Goal: Information Seeking & Learning: Compare options

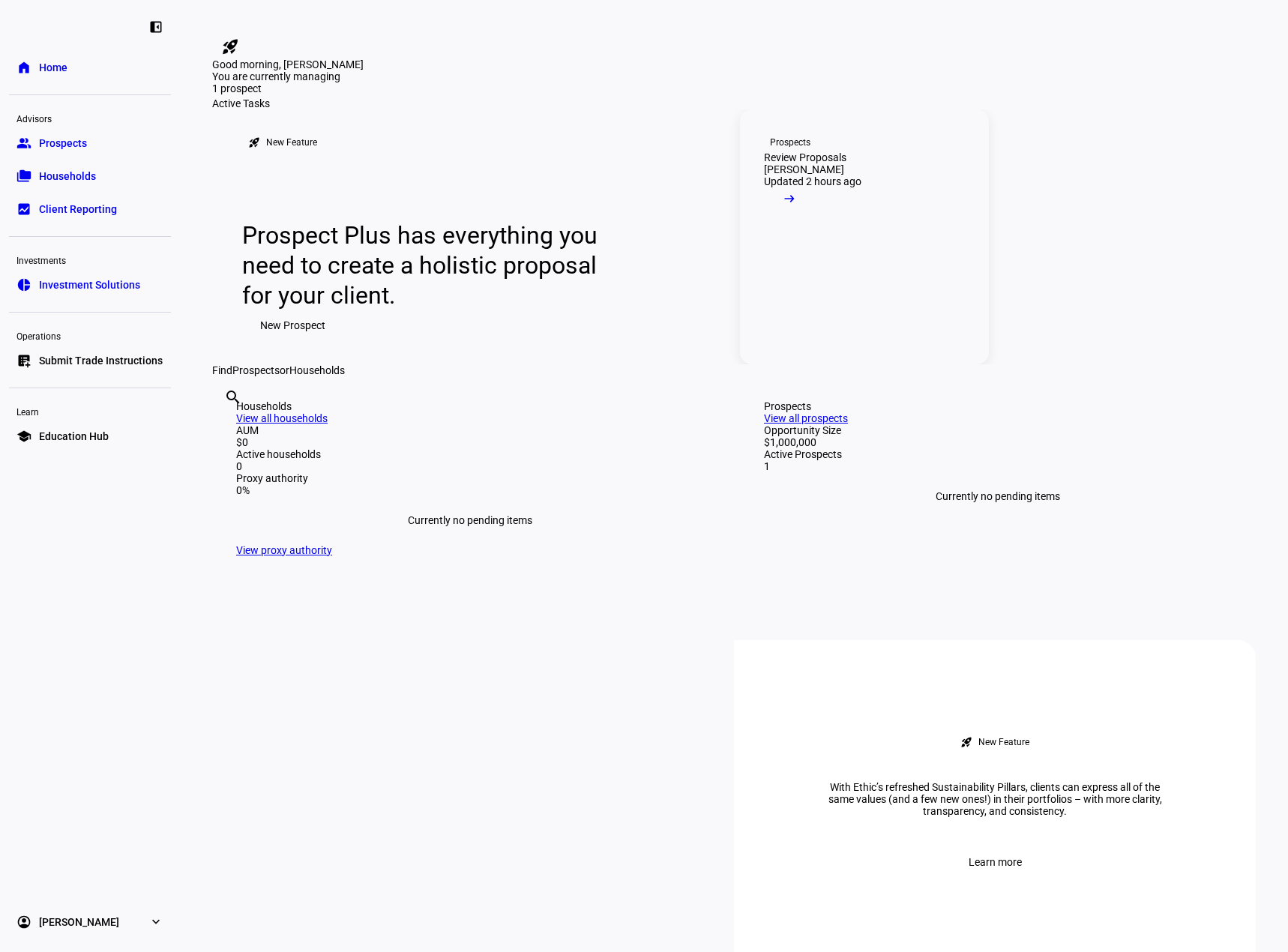
click at [796, 206] on mat-icon "arrow_right_alt" at bounding box center [790, 199] width 15 height 15
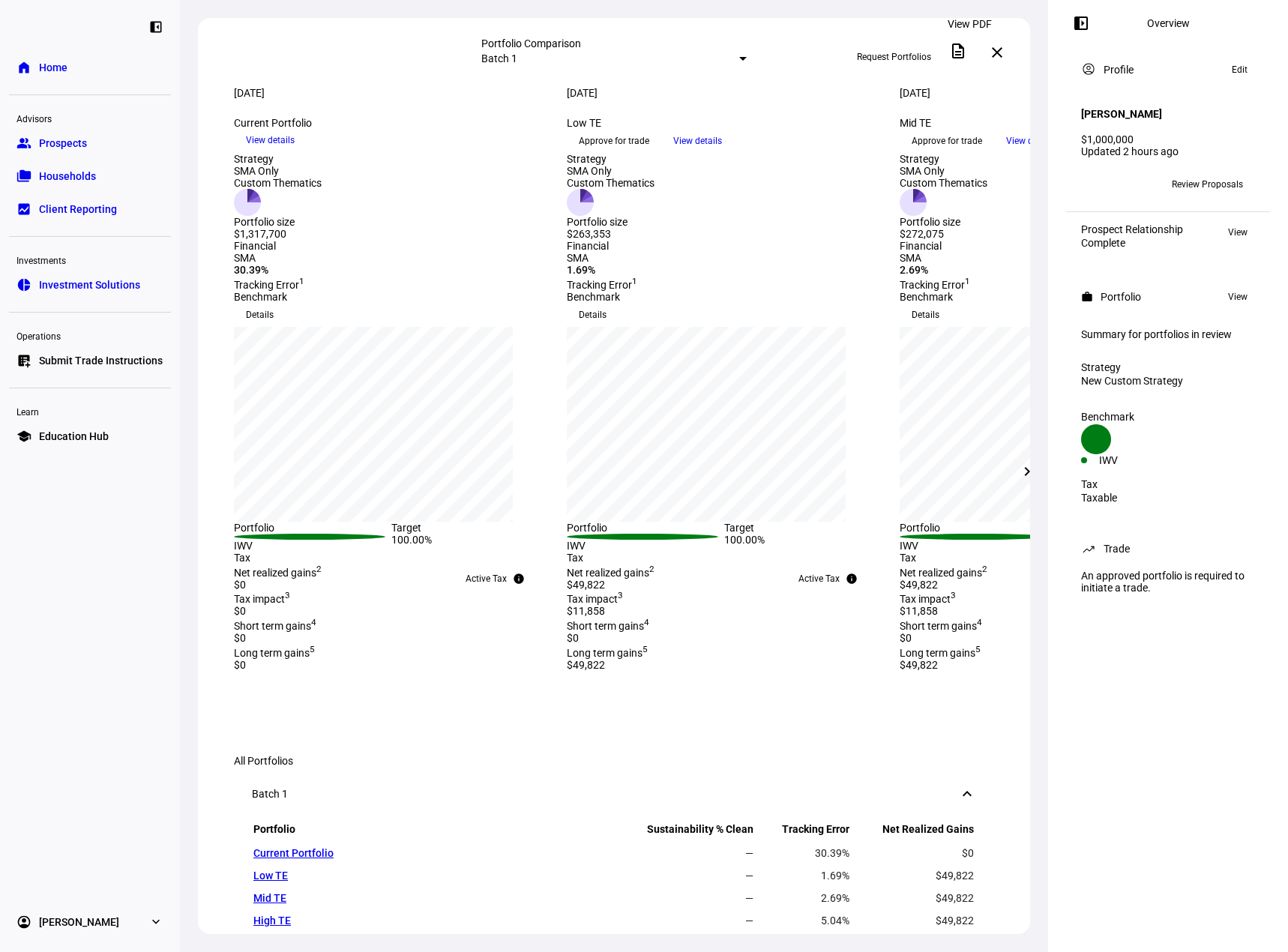
click at [966, 49] on mat-icon "description" at bounding box center [958, 51] width 18 height 18
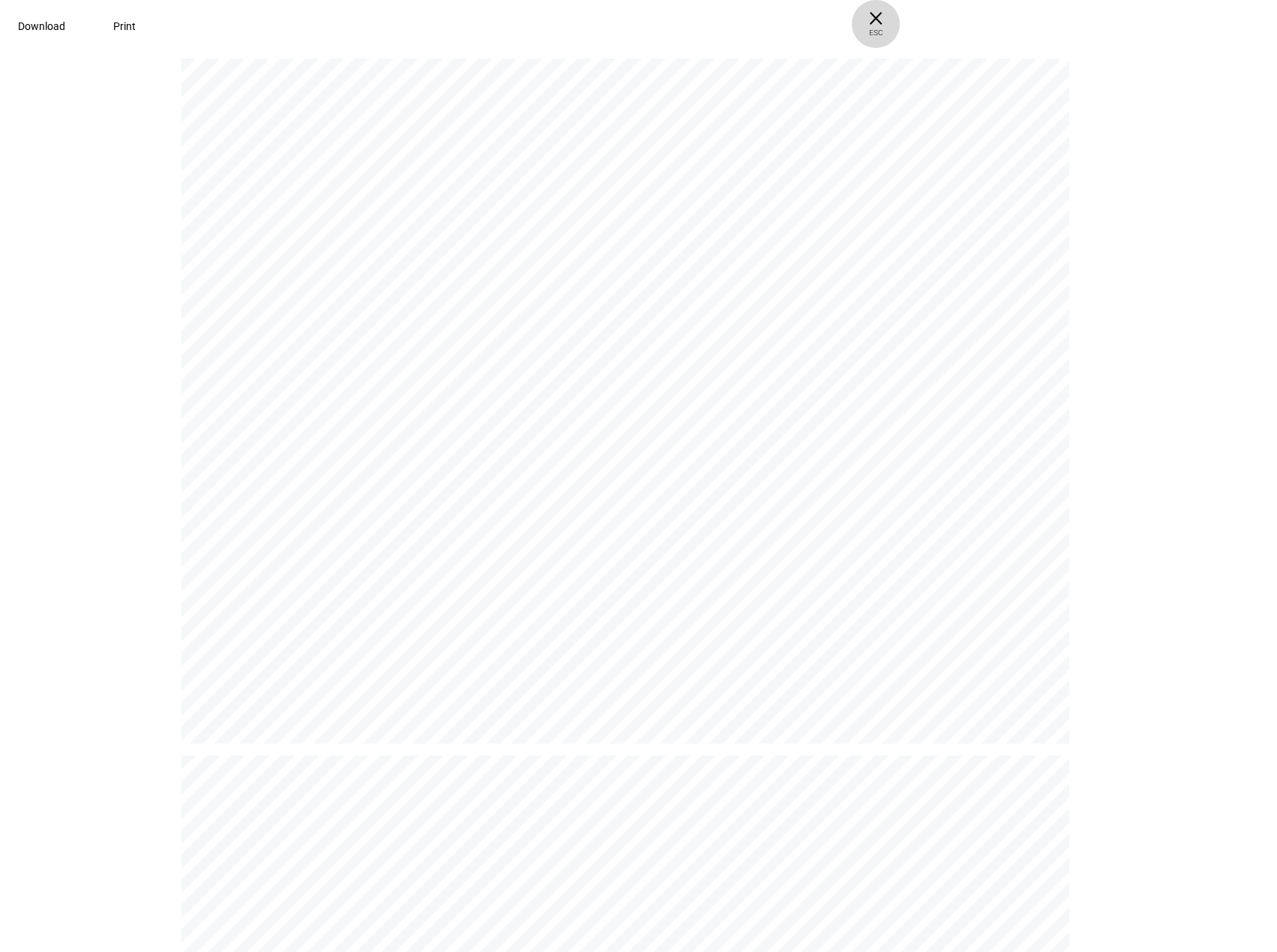
click at [900, 14] on span "× ESC" at bounding box center [876, 24] width 48 height 48
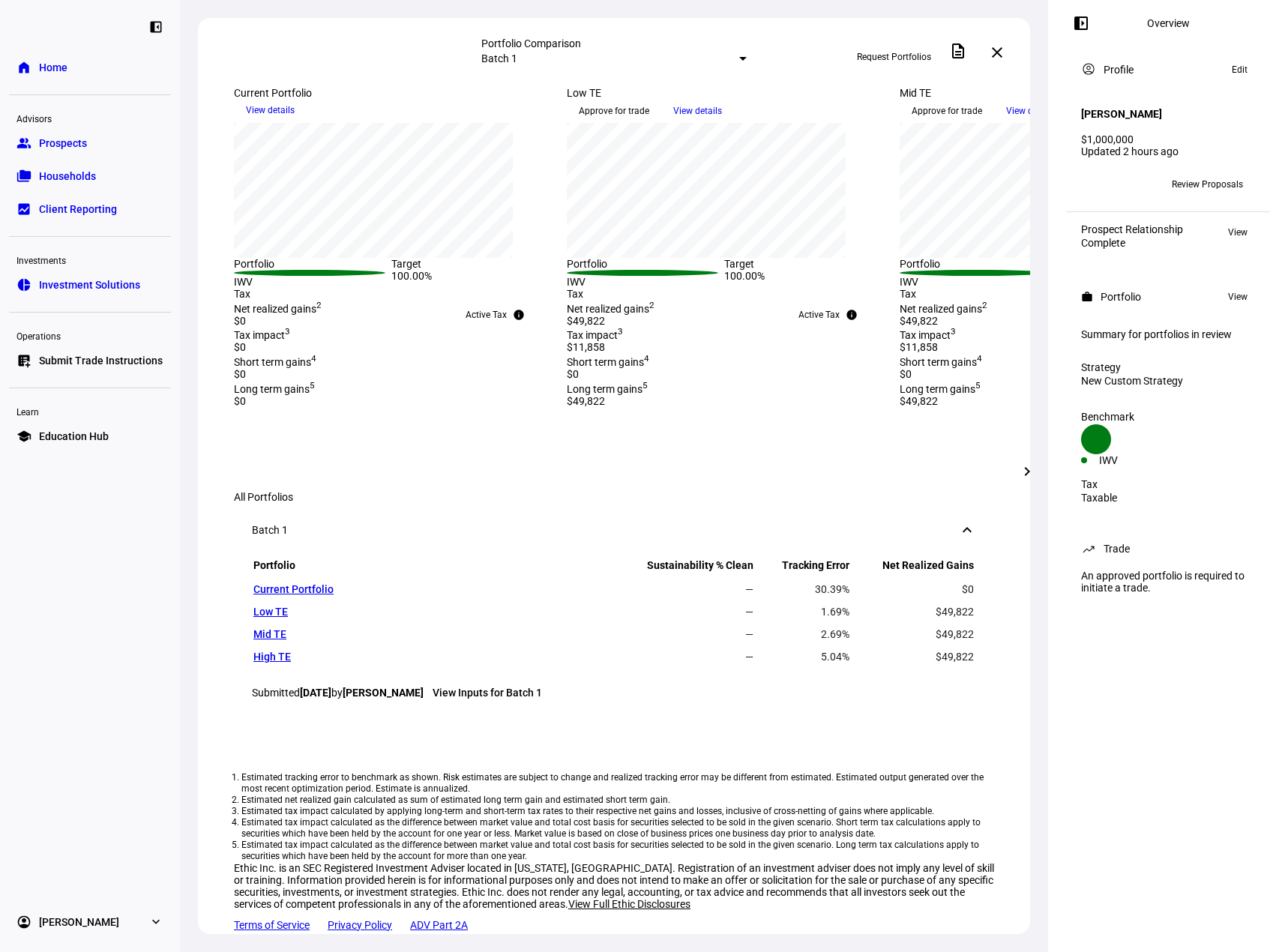
scroll to position [150, 0]
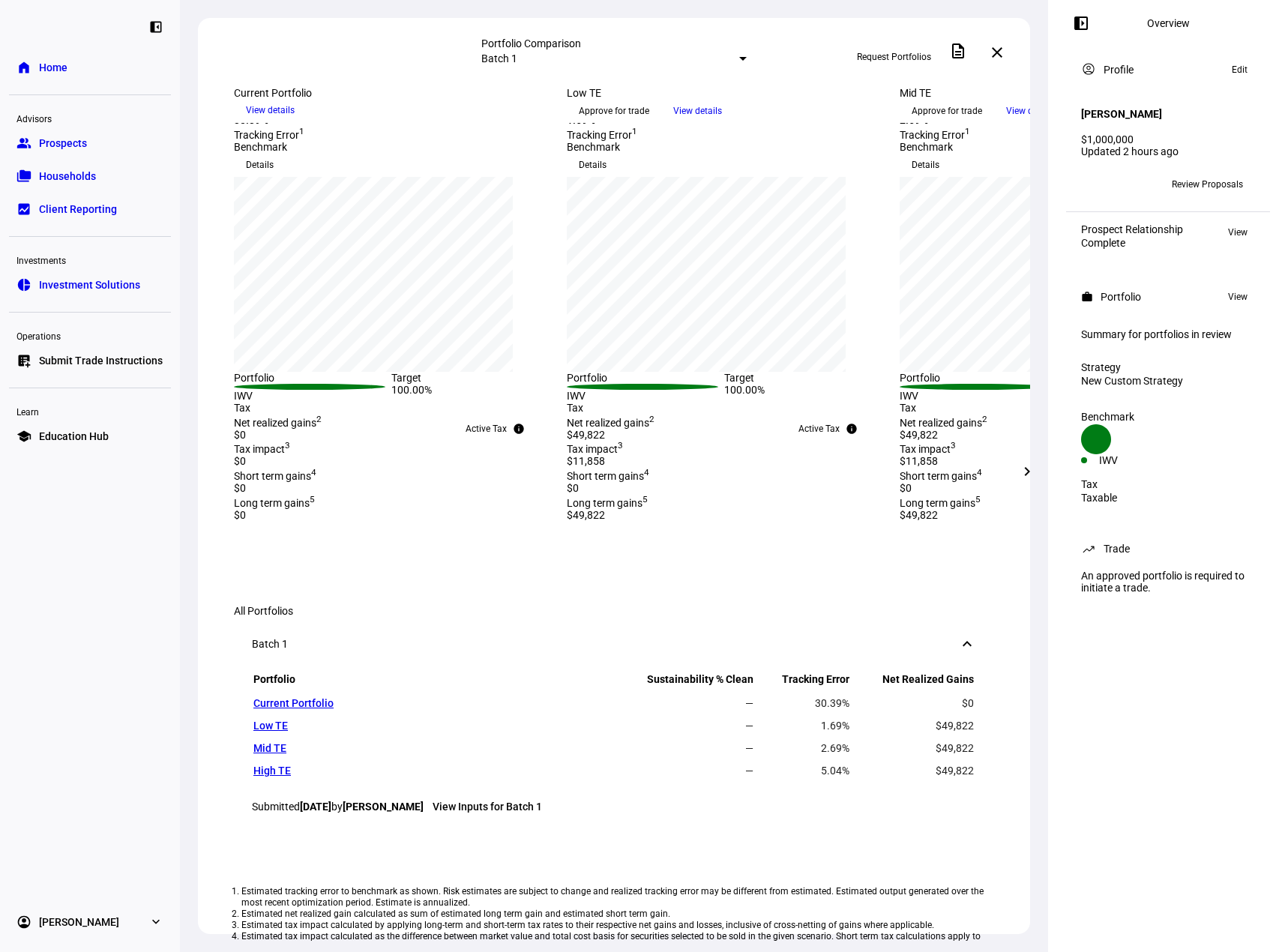
click at [1031, 467] on mat-icon "chevron_right" at bounding box center [1026, 471] width 18 height 18
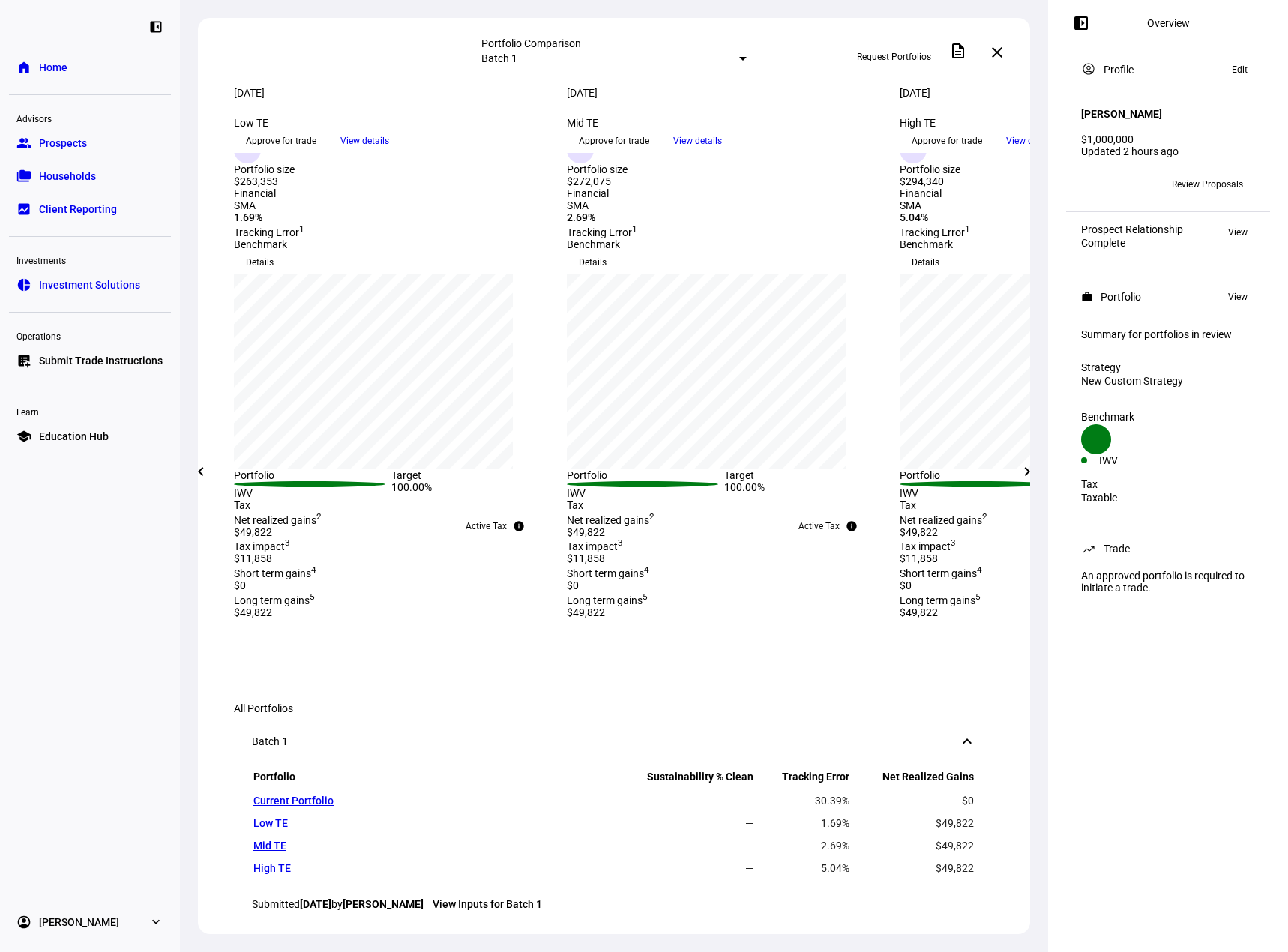
scroll to position [0, 0]
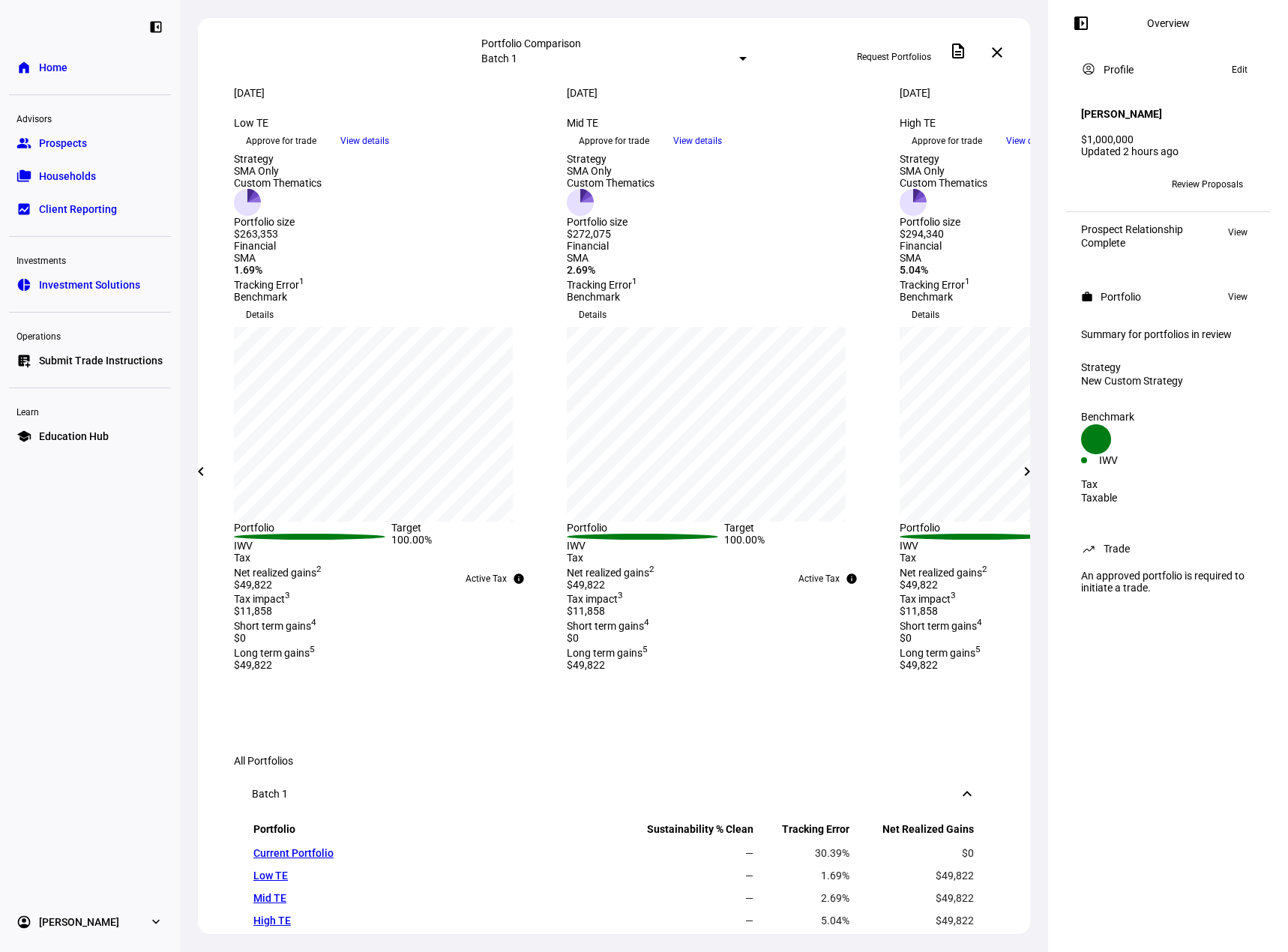
click at [206, 480] on mat-icon "chevron_left" at bounding box center [200, 471] width 18 height 18
click at [295, 151] on span "View details" at bounding box center [270, 140] width 49 height 23
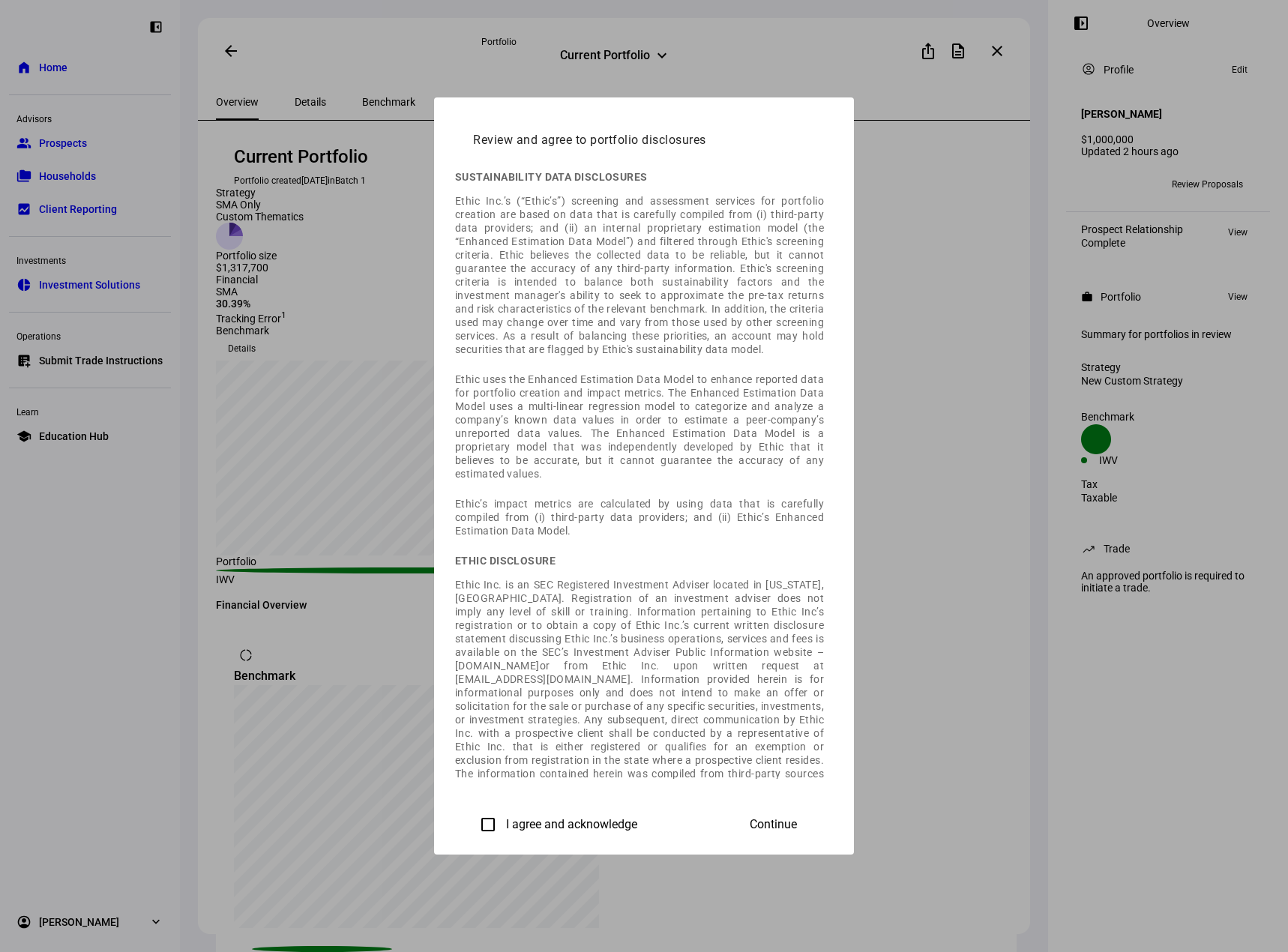
click at [473, 820] on input "I agree and acknowledge" at bounding box center [487, 824] width 30 height 30
checkbox input "true"
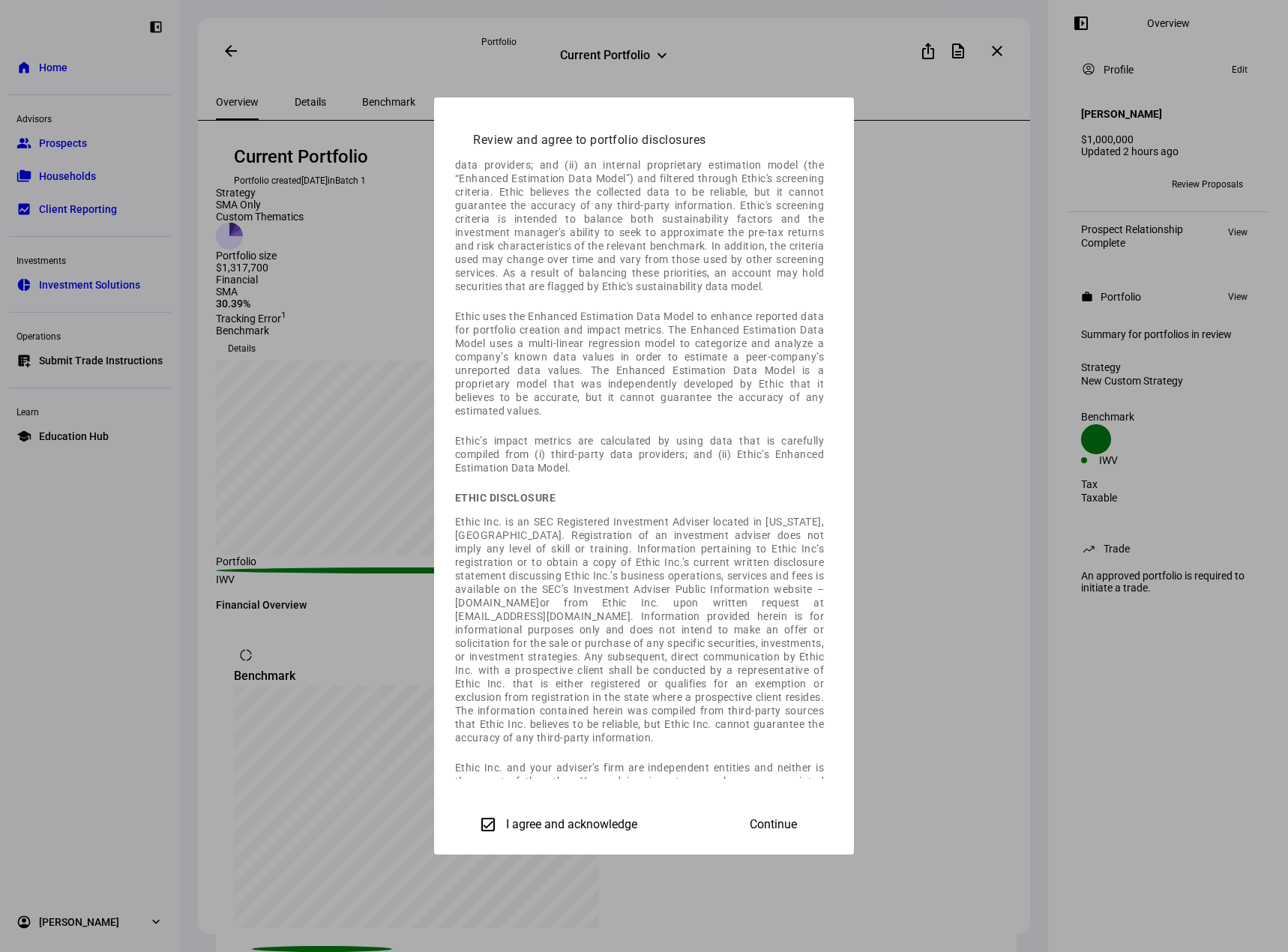
scroll to position [109, 0]
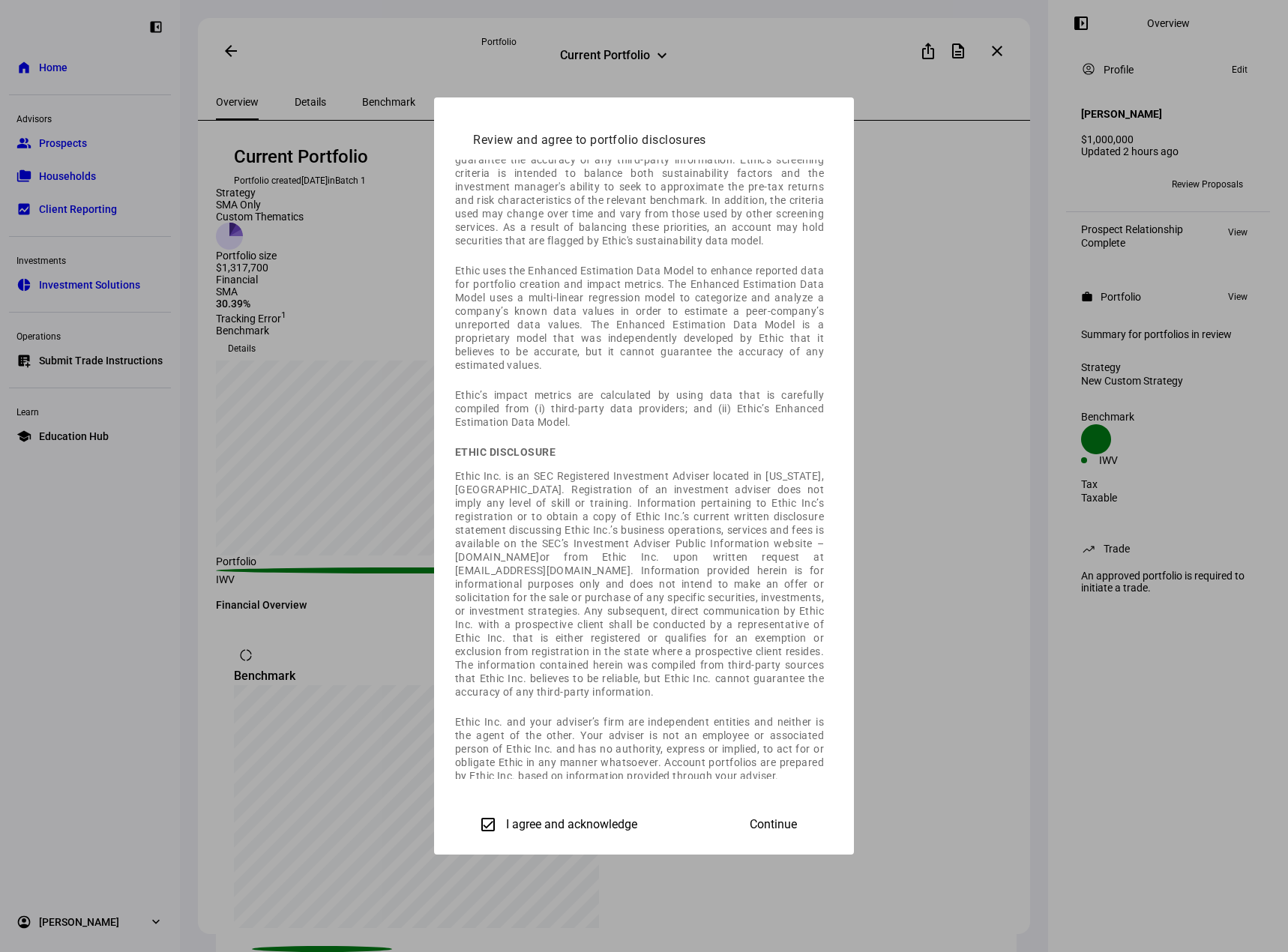
click at [796, 819] on span "Continue" at bounding box center [773, 824] width 47 height 14
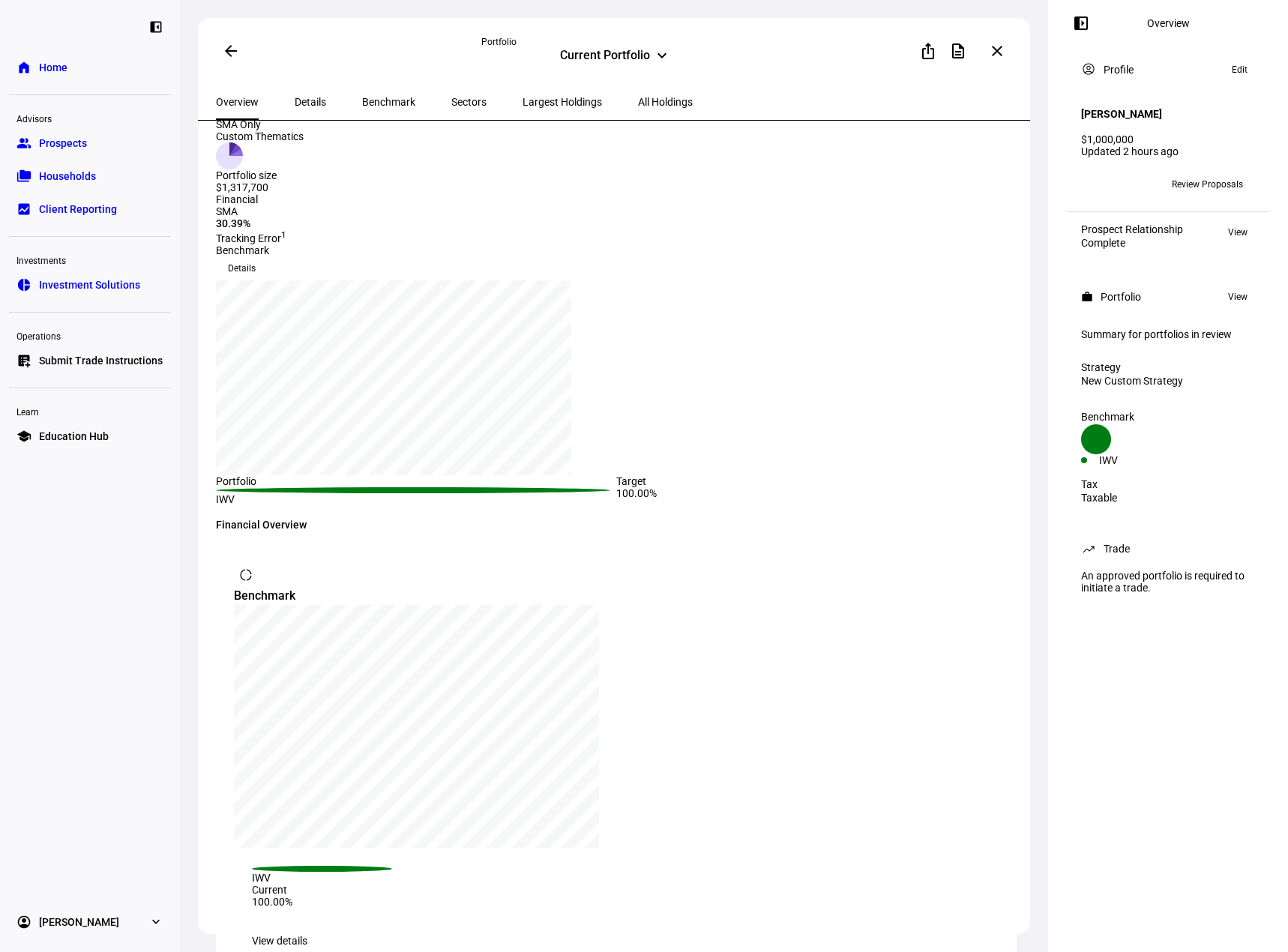
scroll to position [0, 0]
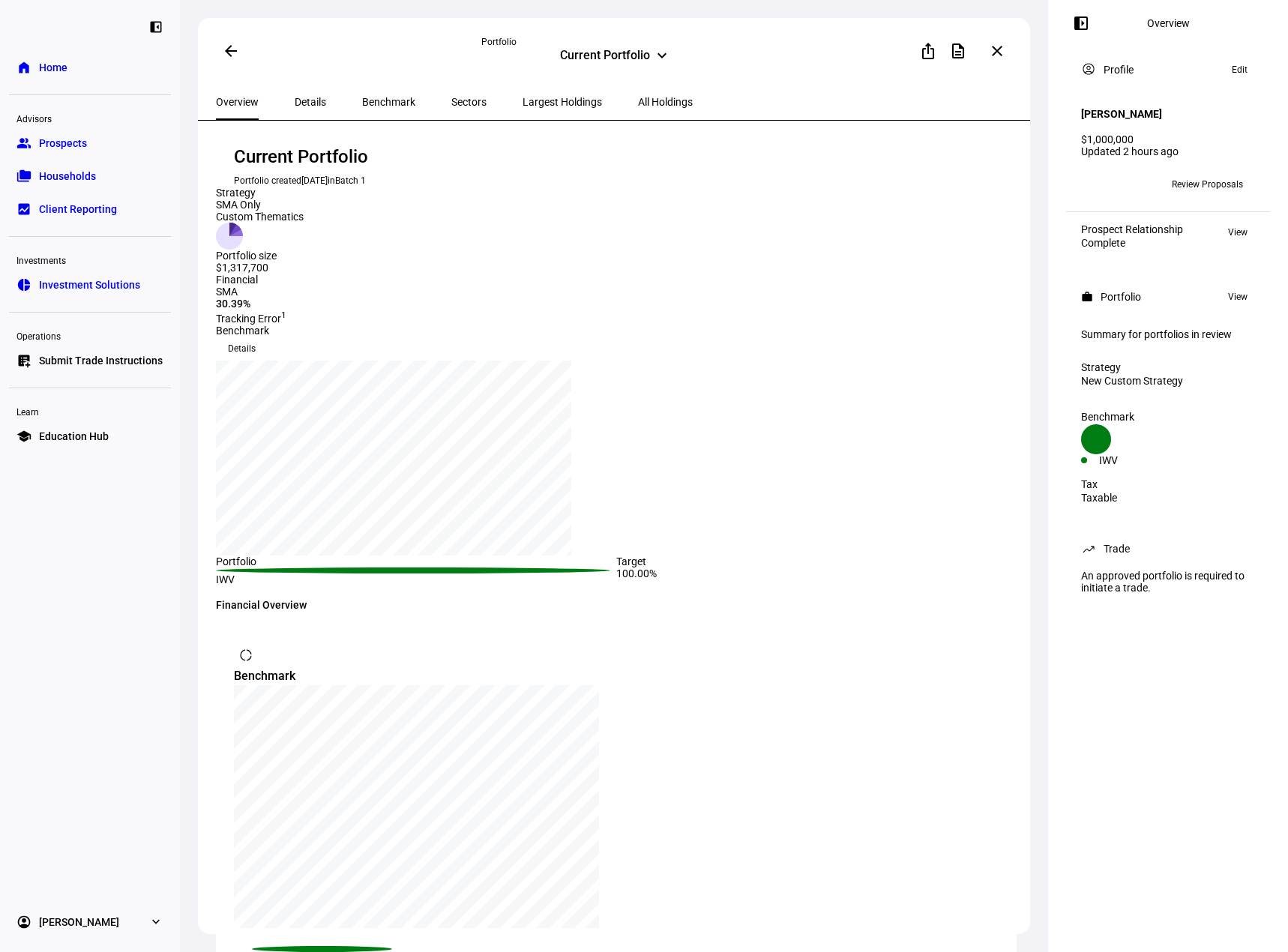
click at [312, 109] on span "Details" at bounding box center [310, 101] width 31 height 36
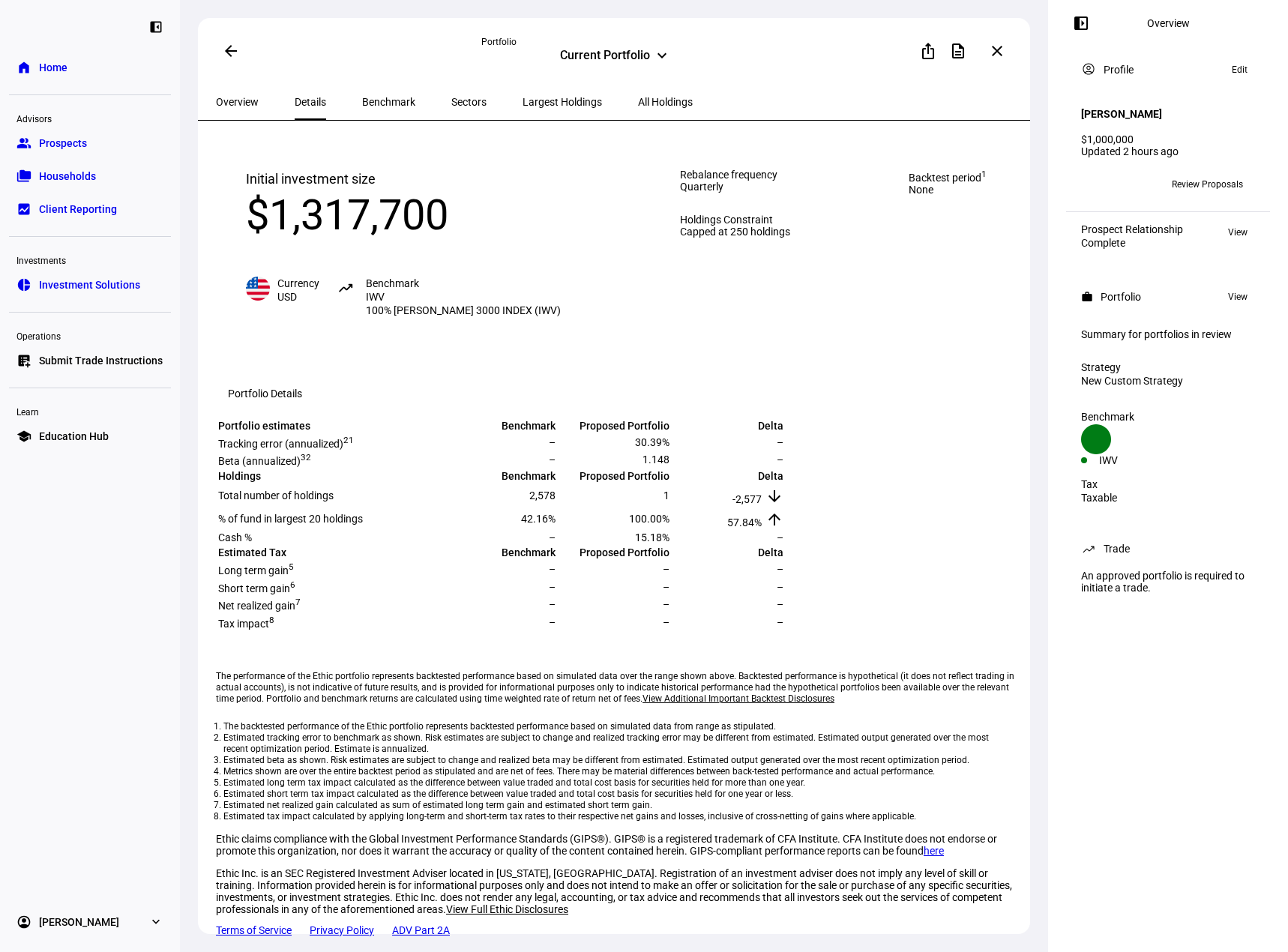
click at [363, 103] on span "Benchmark" at bounding box center [389, 101] width 53 height 10
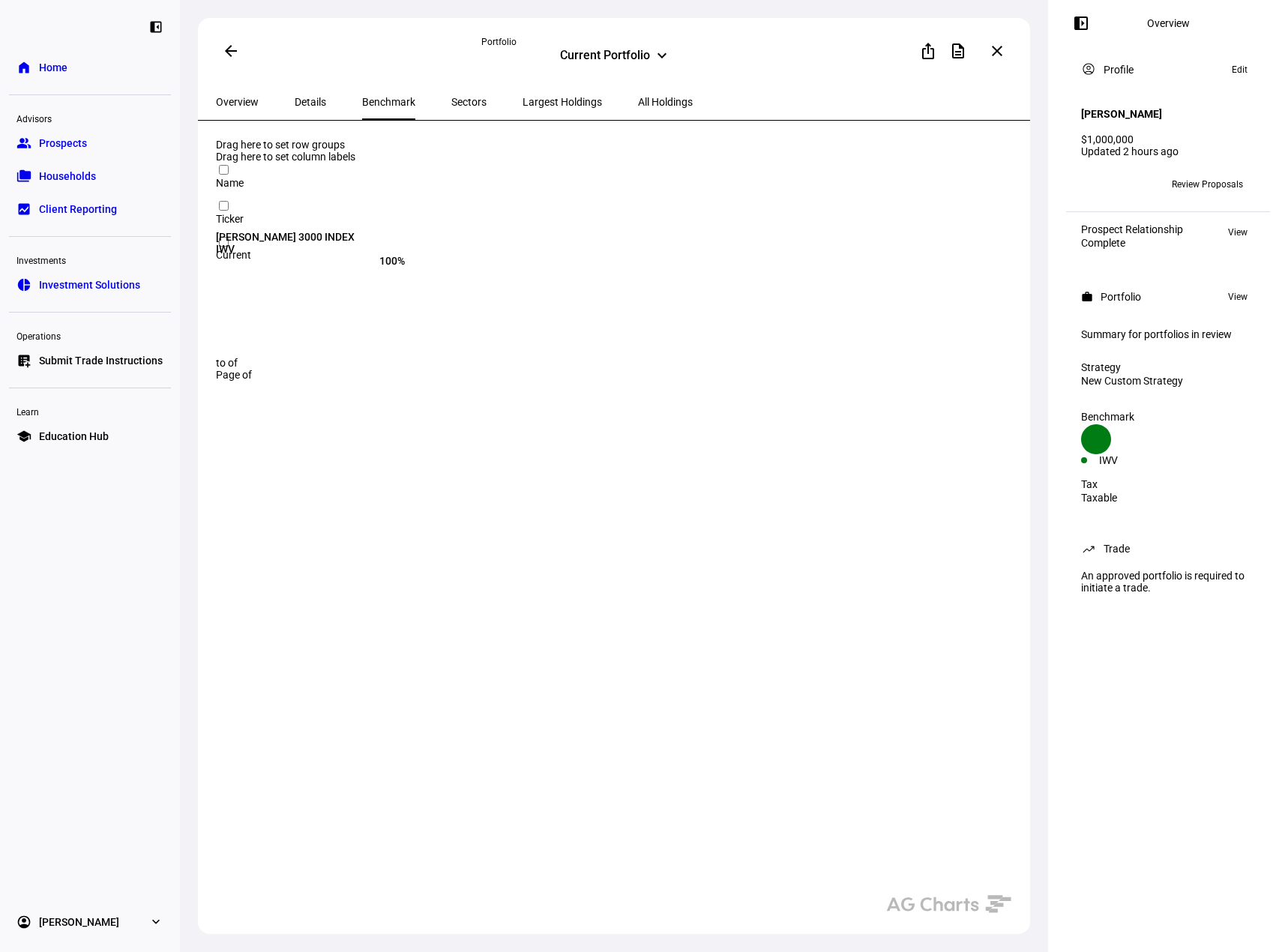
click at [451, 99] on span "Sectors" at bounding box center [469, 101] width 35 height 10
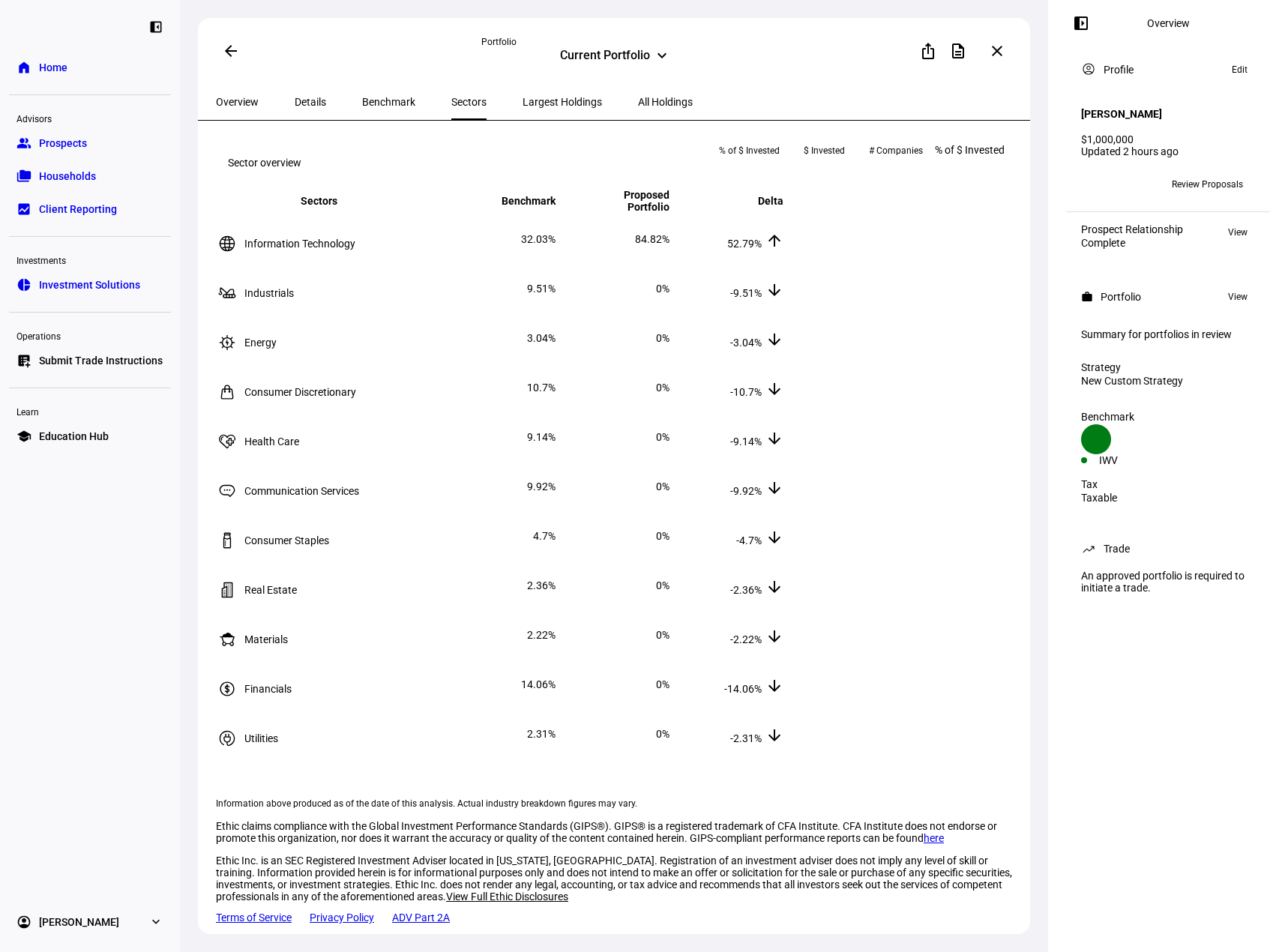
click at [236, 52] on span at bounding box center [231, 51] width 36 height 36
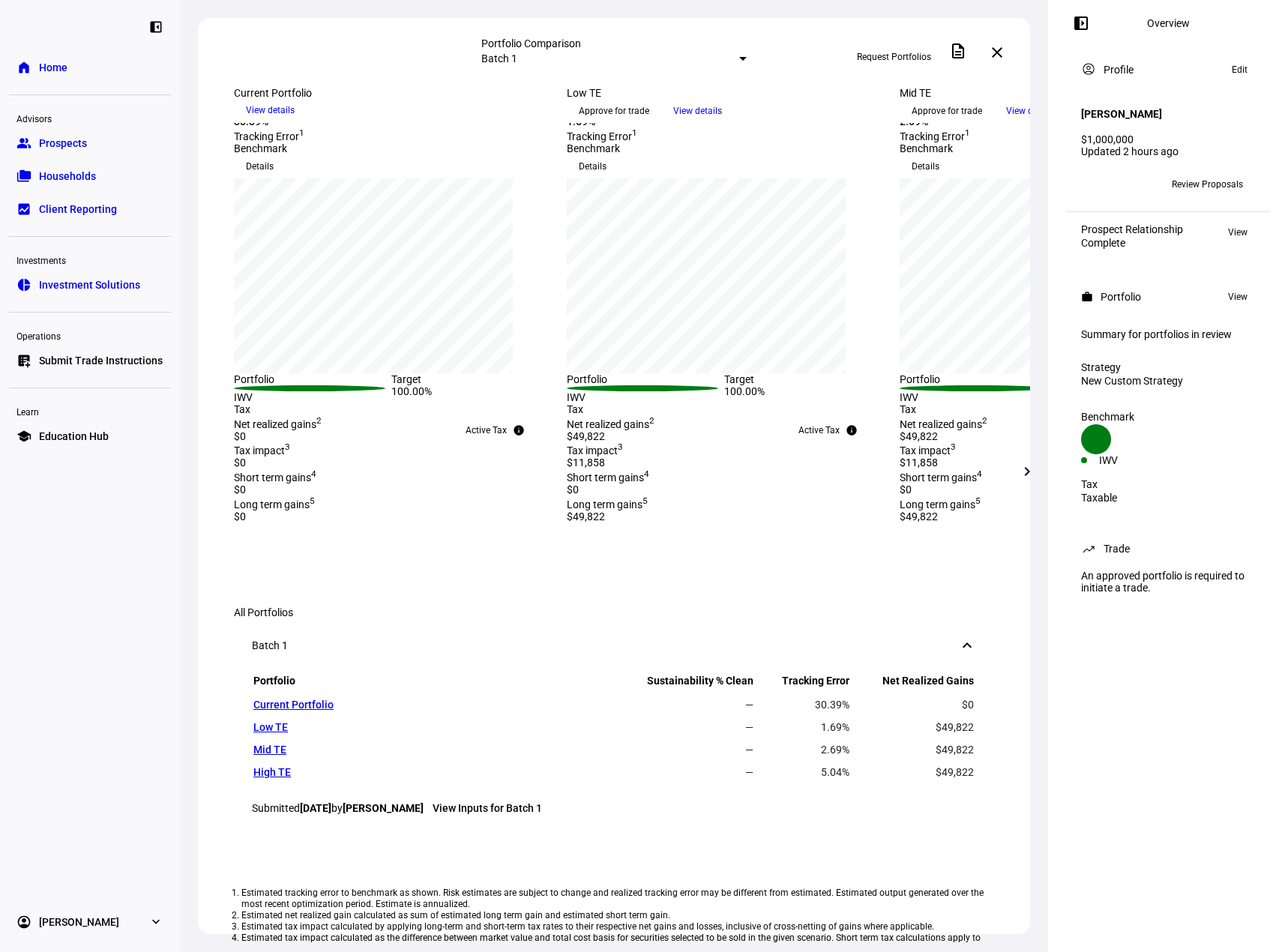
scroll to position [150, 0]
click at [1035, 470] on mat-icon "chevron_right" at bounding box center [1026, 471] width 18 height 18
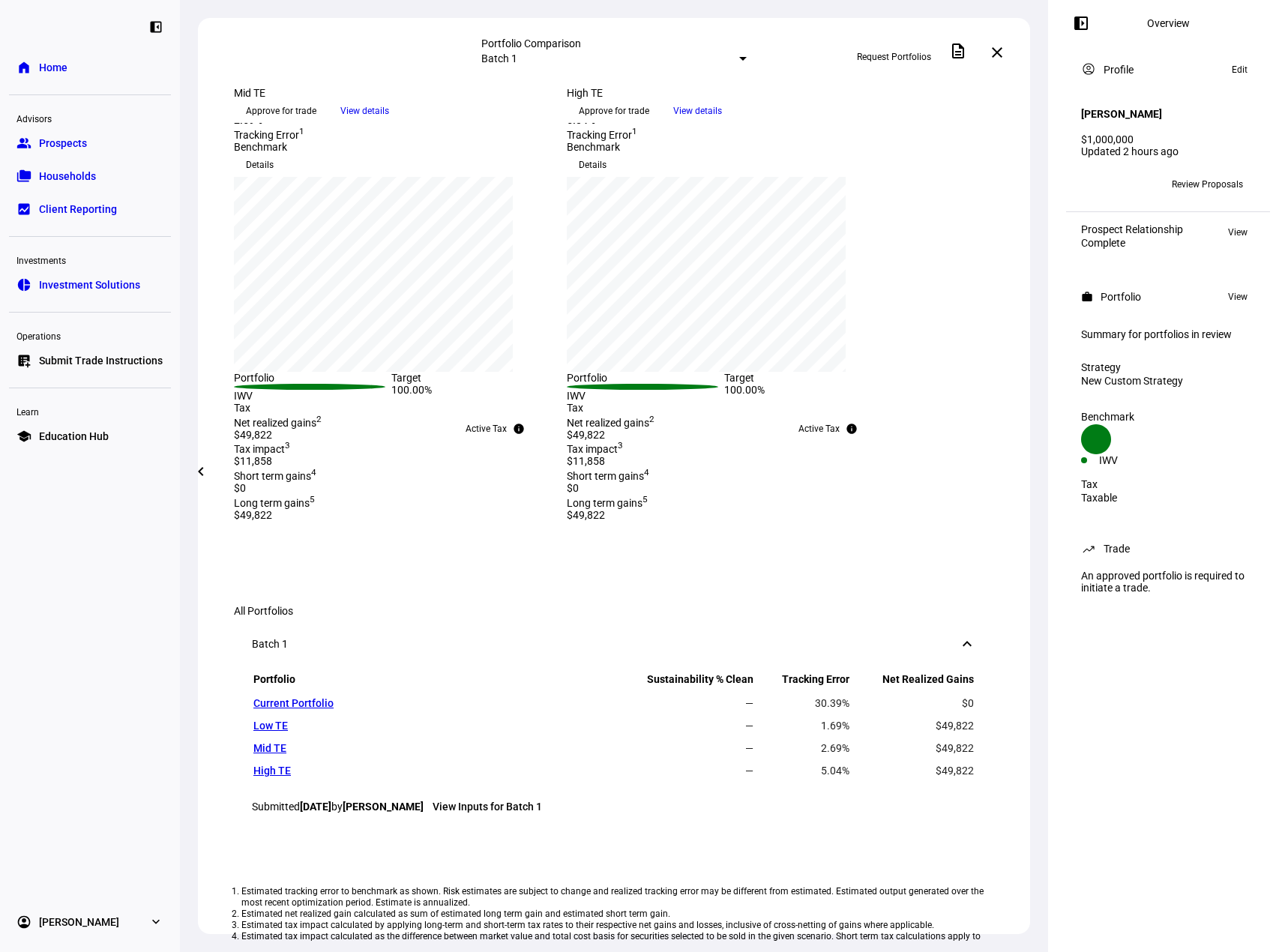
click at [206, 471] on mat-icon "chevron_left" at bounding box center [200, 471] width 18 height 18
click at [722, 122] on span "View details" at bounding box center [698, 111] width 49 height 23
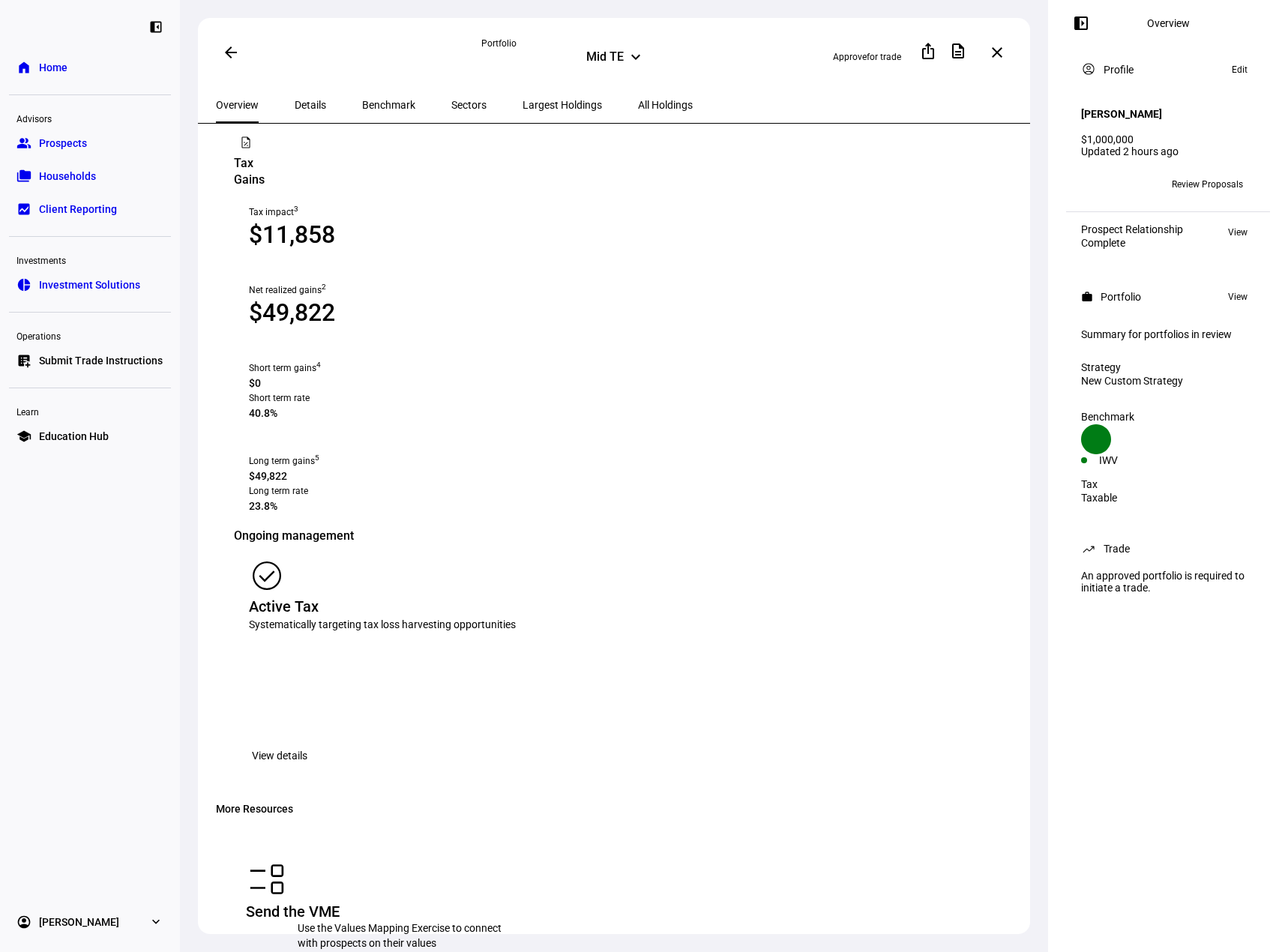
scroll to position [975, 0]
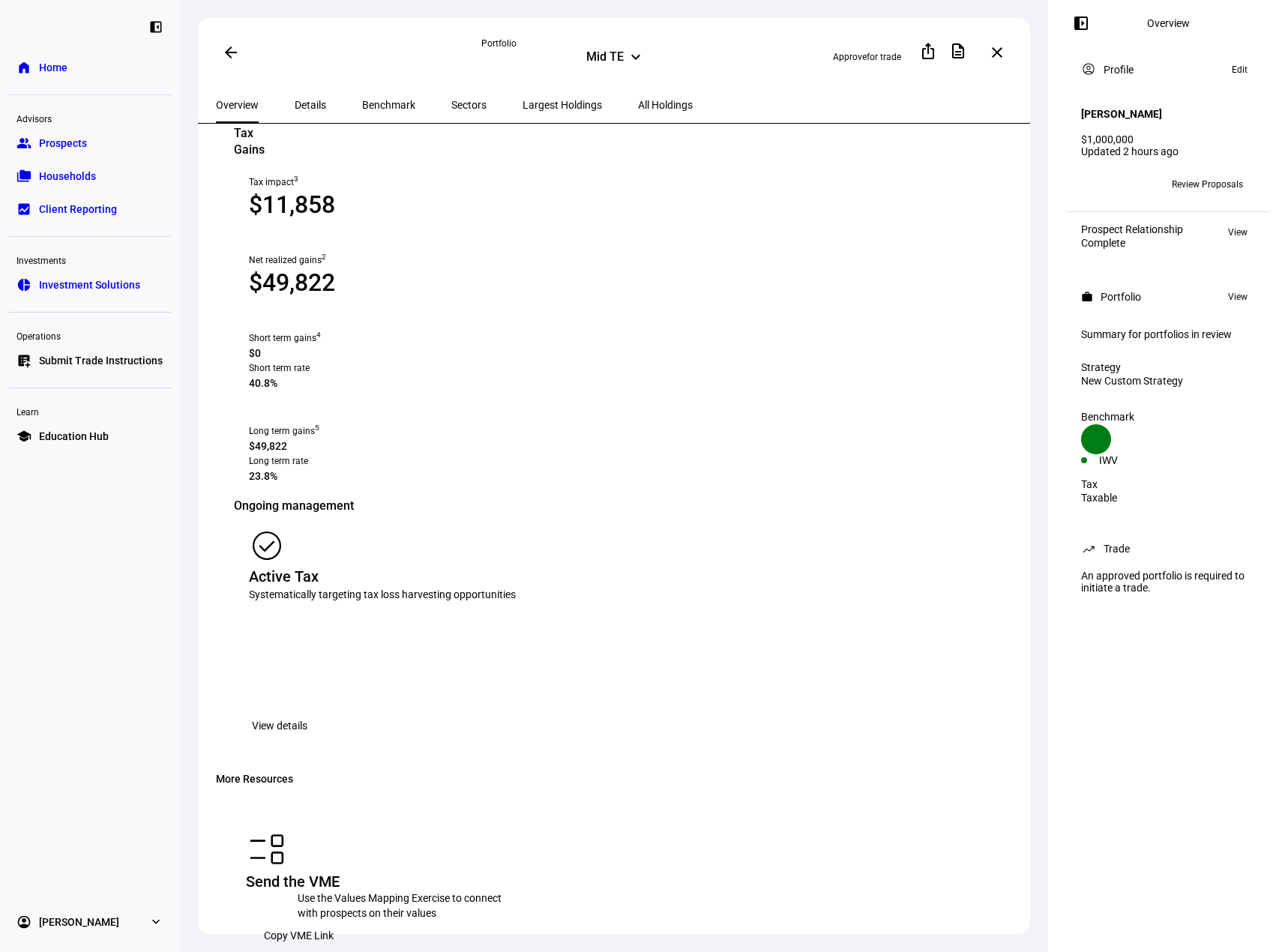
click at [307, 710] on span "View details" at bounding box center [280, 725] width 56 height 30
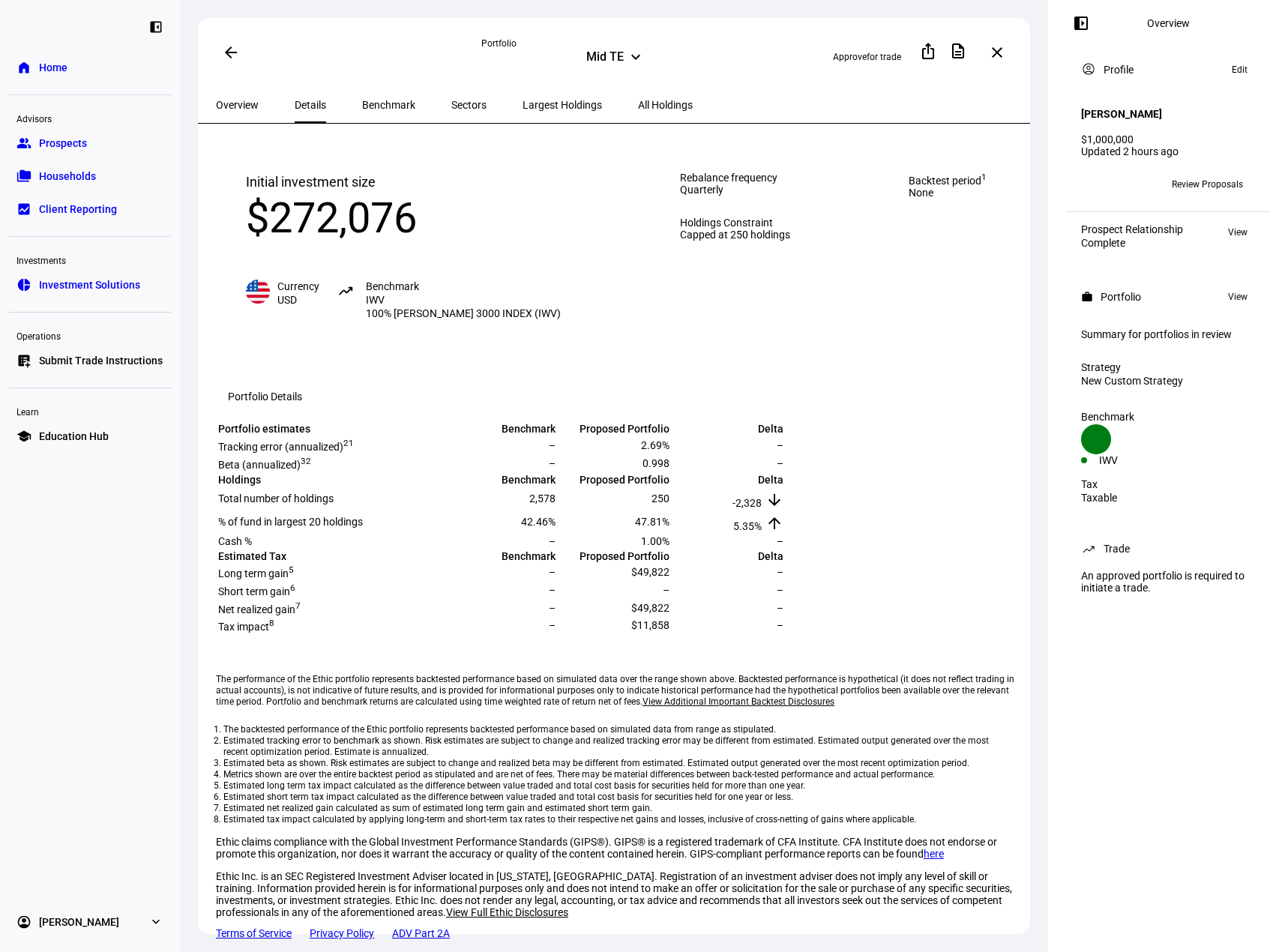
click at [378, 103] on span "Benchmark" at bounding box center [389, 105] width 53 height 10
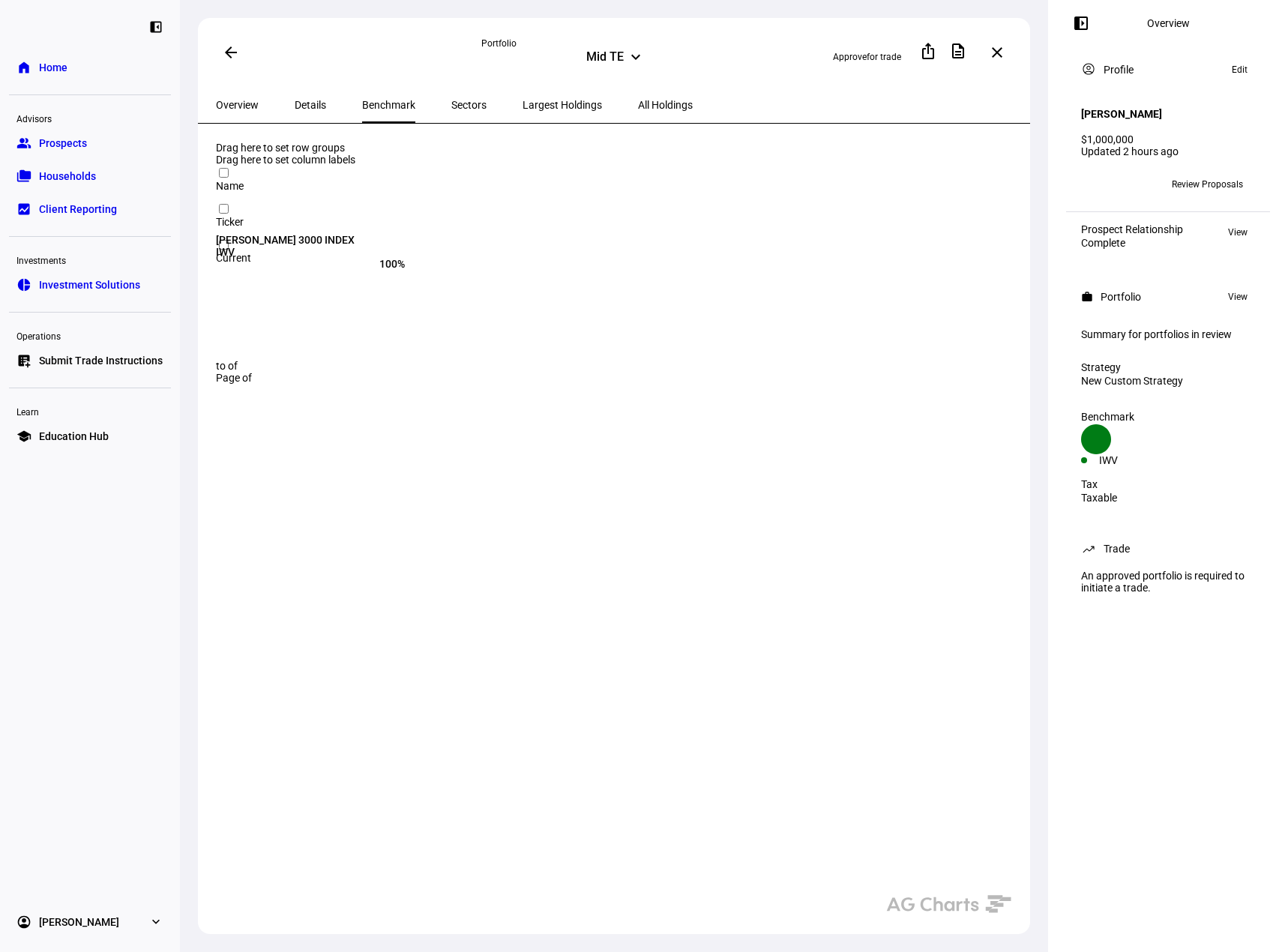
click at [217, 54] on span at bounding box center [231, 52] width 36 height 36
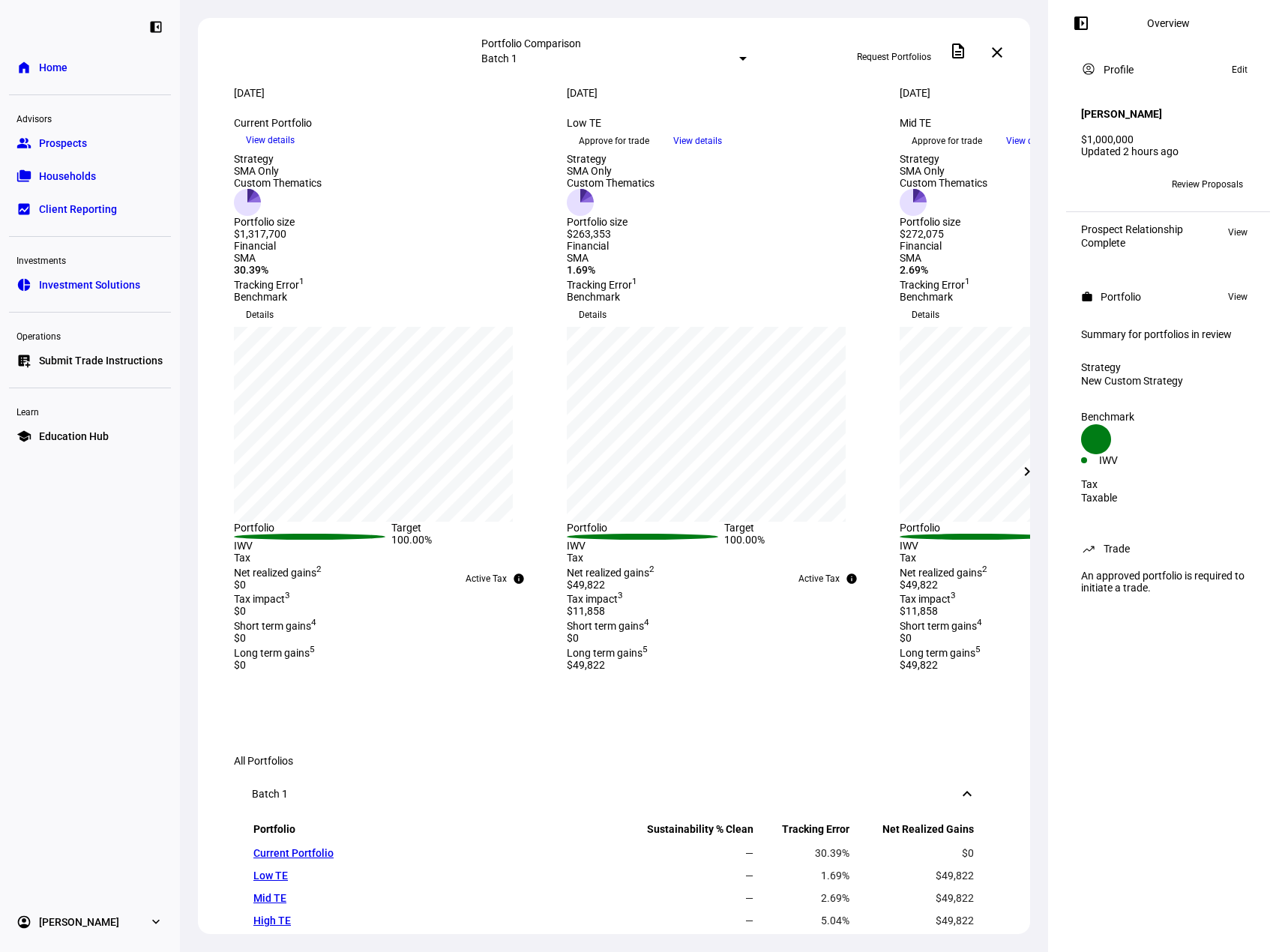
click at [1034, 476] on mat-icon "chevron_right" at bounding box center [1026, 471] width 18 height 18
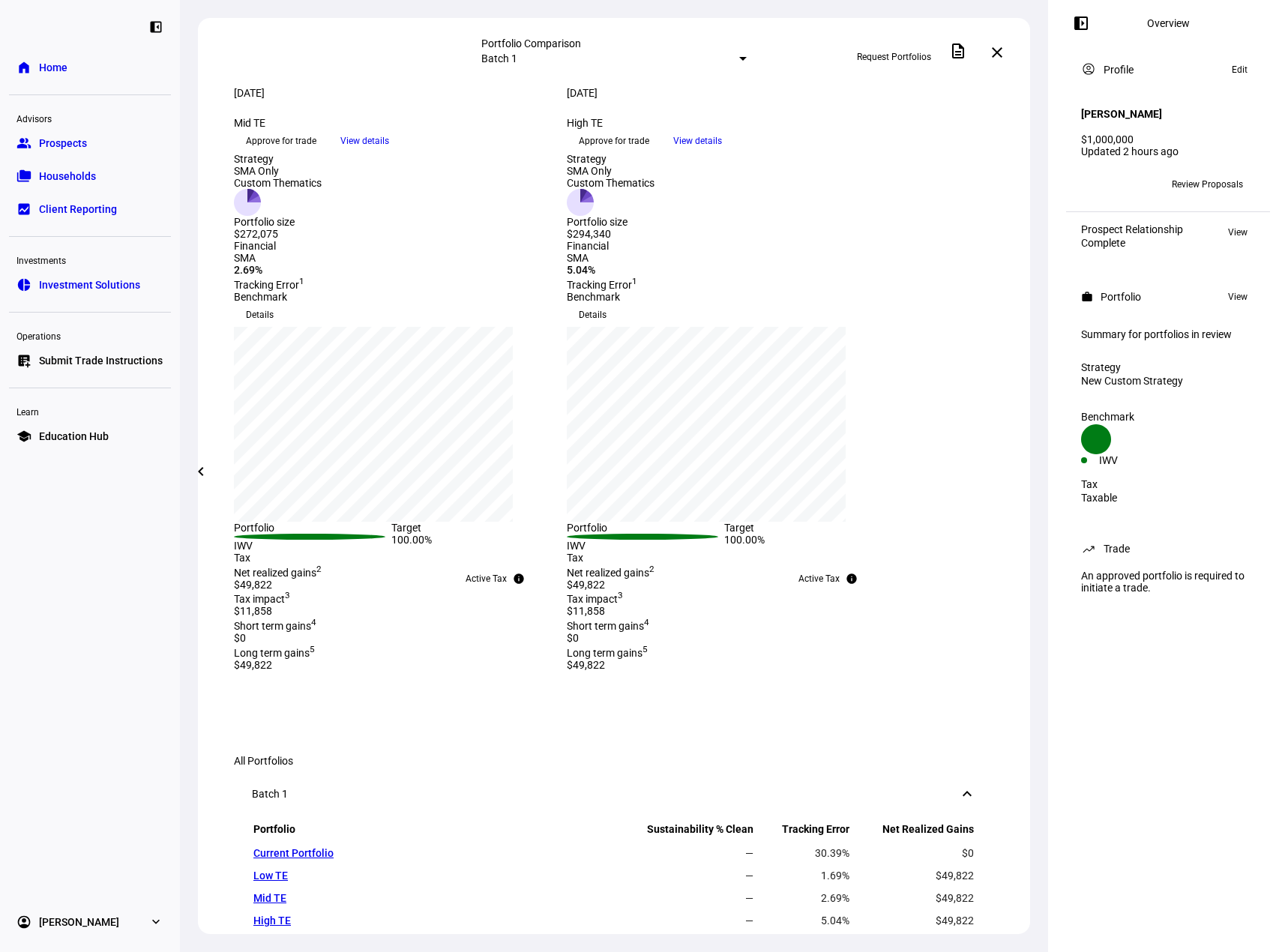
click at [722, 152] on span "View details" at bounding box center [698, 141] width 49 height 23
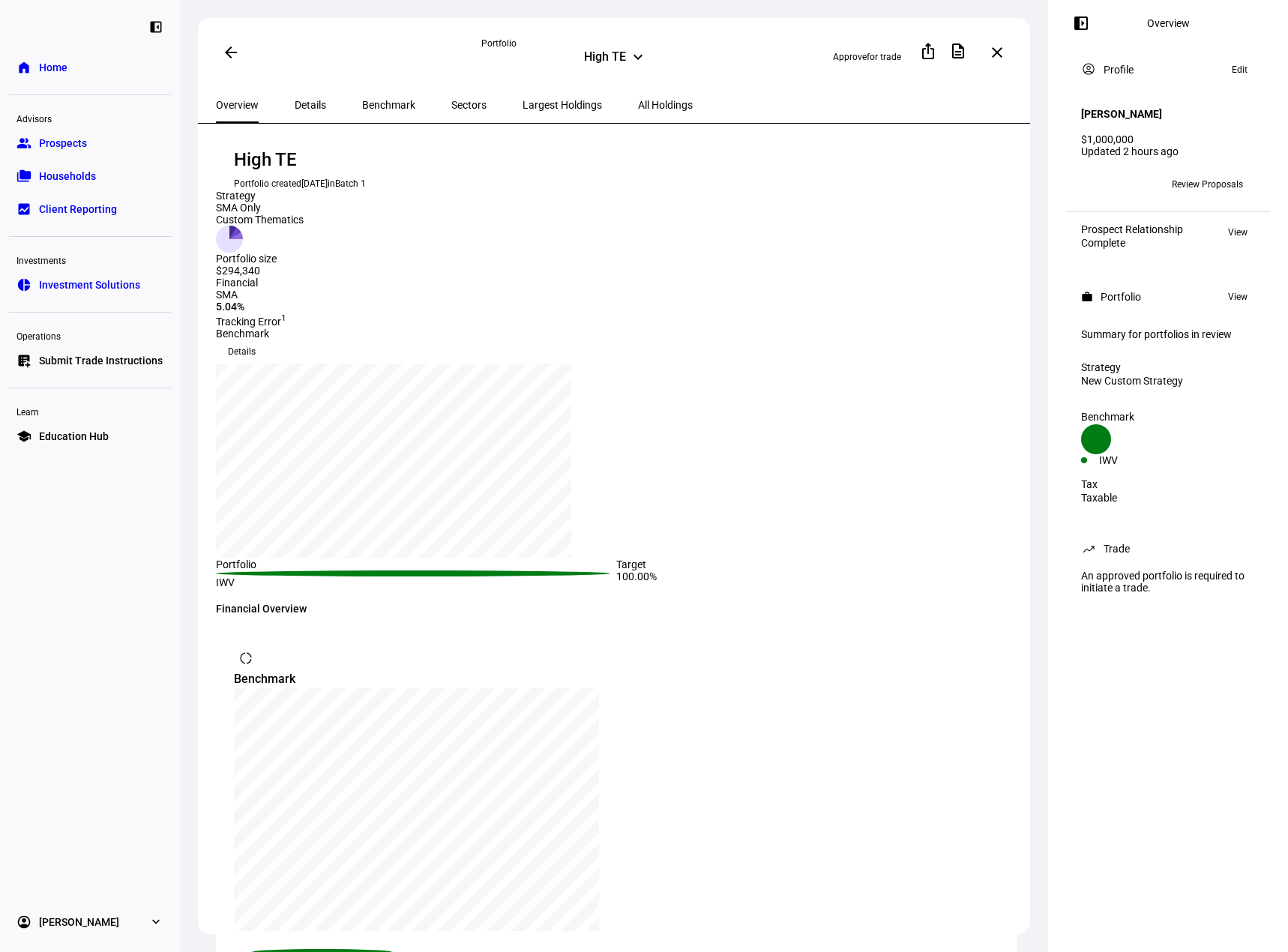
click at [309, 101] on span "Details" at bounding box center [310, 105] width 31 height 10
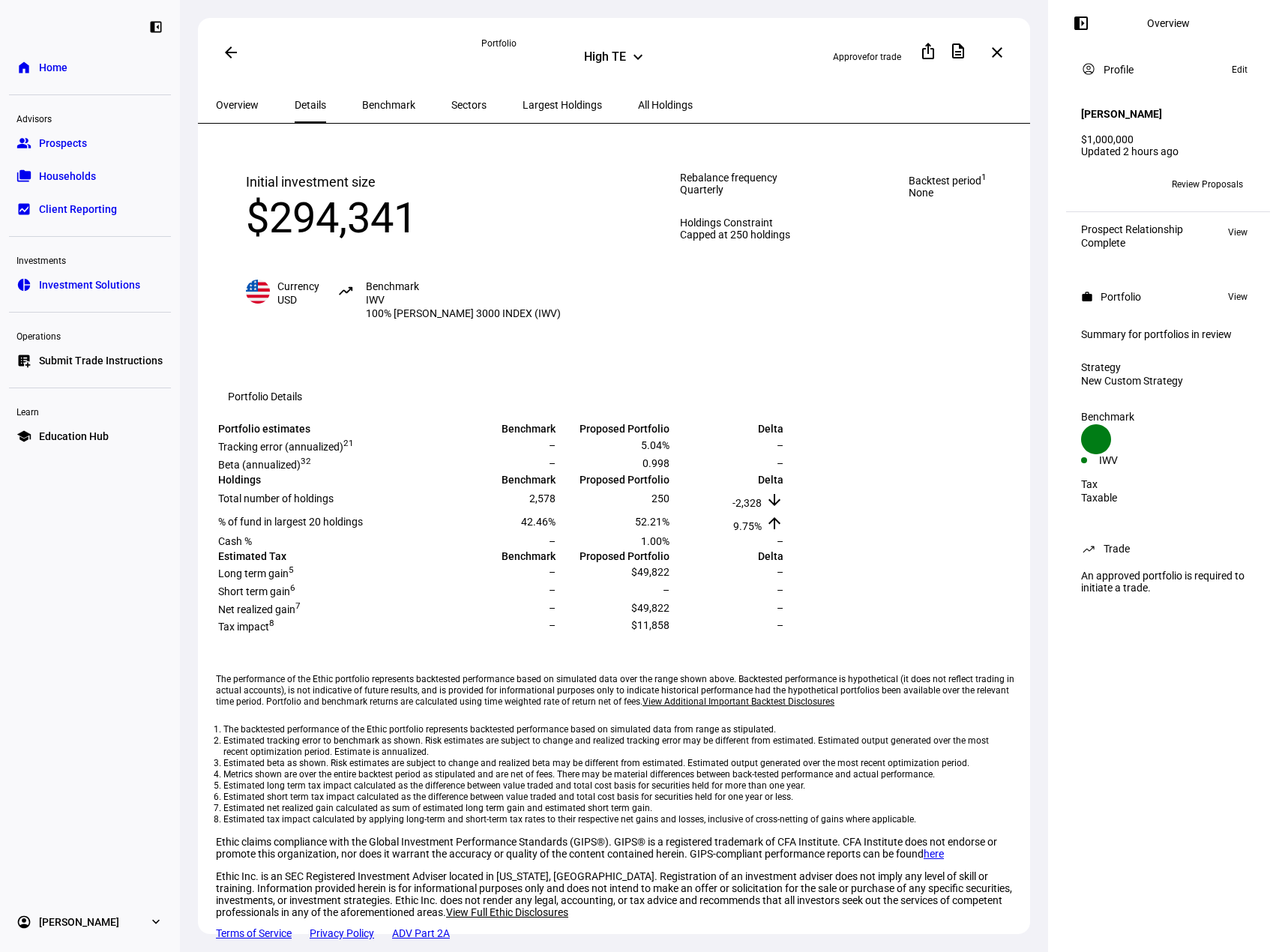
click at [362, 100] on span "Benchmark" at bounding box center [389, 105] width 53 height 10
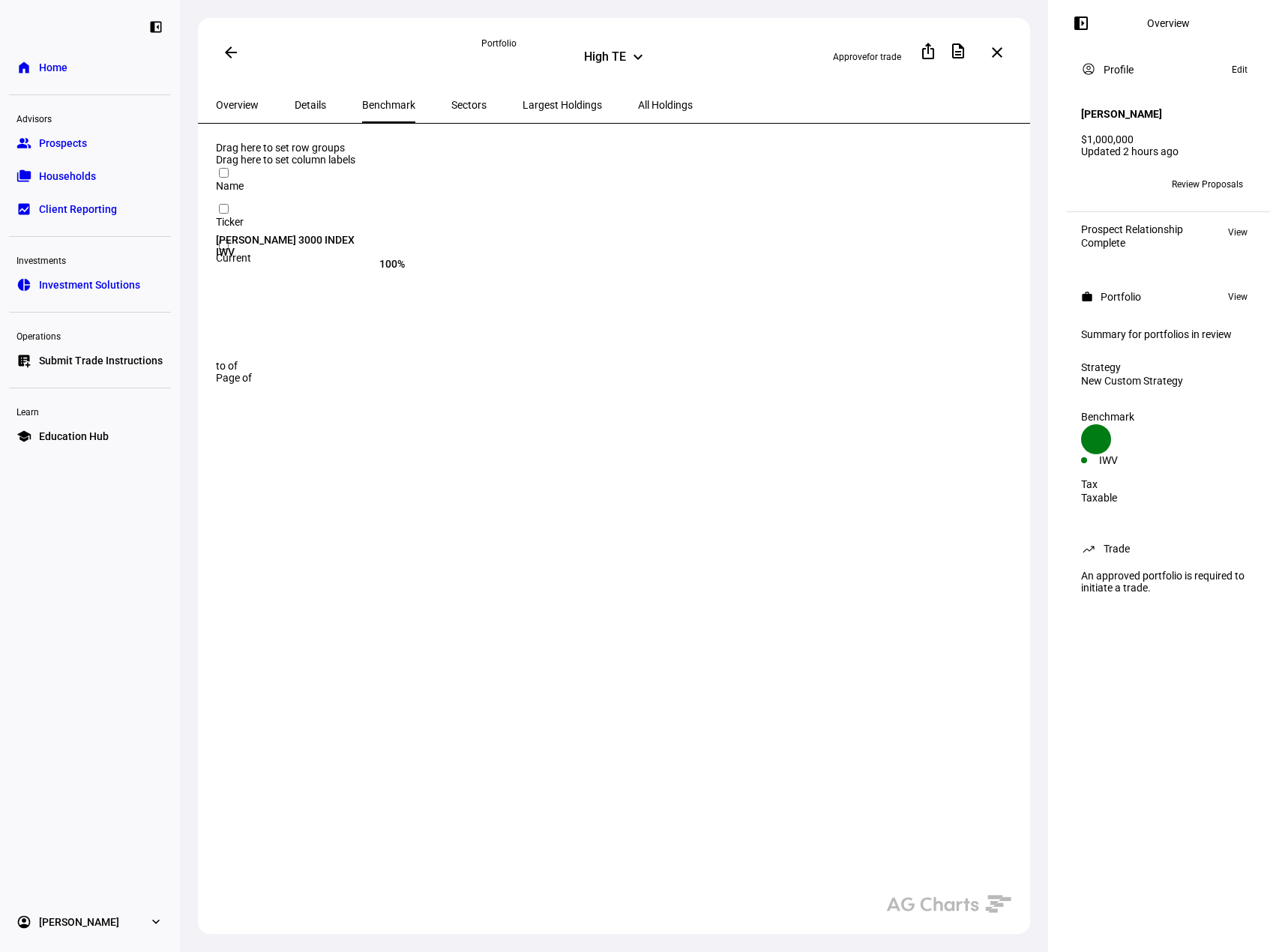
click at [451, 100] on span "Sectors" at bounding box center [469, 105] width 35 height 10
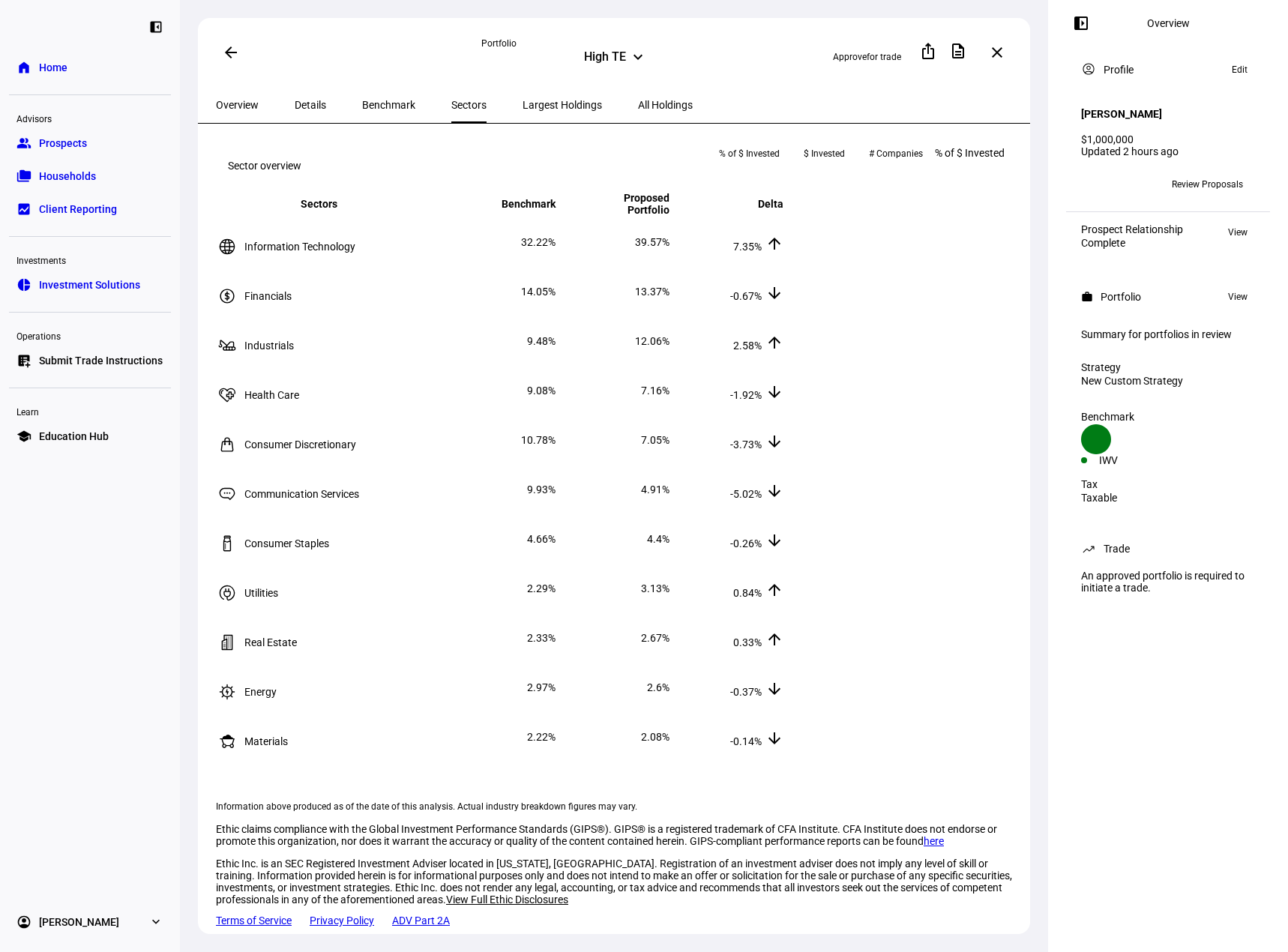
click at [638, 100] on span "All Holdings" at bounding box center [665, 105] width 55 height 10
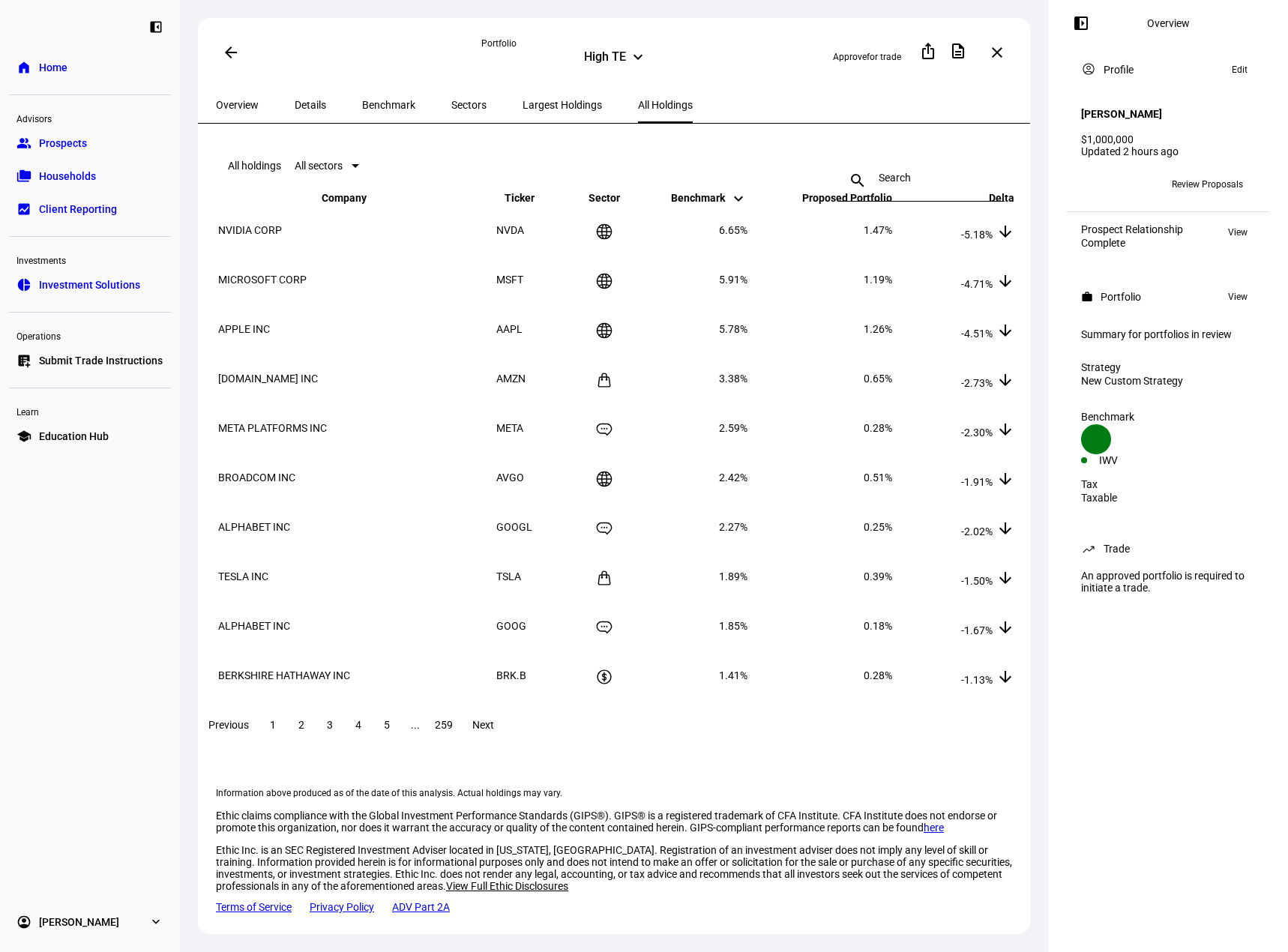
click at [542, 106] on span "Largest Holdings" at bounding box center [562, 105] width 79 height 10
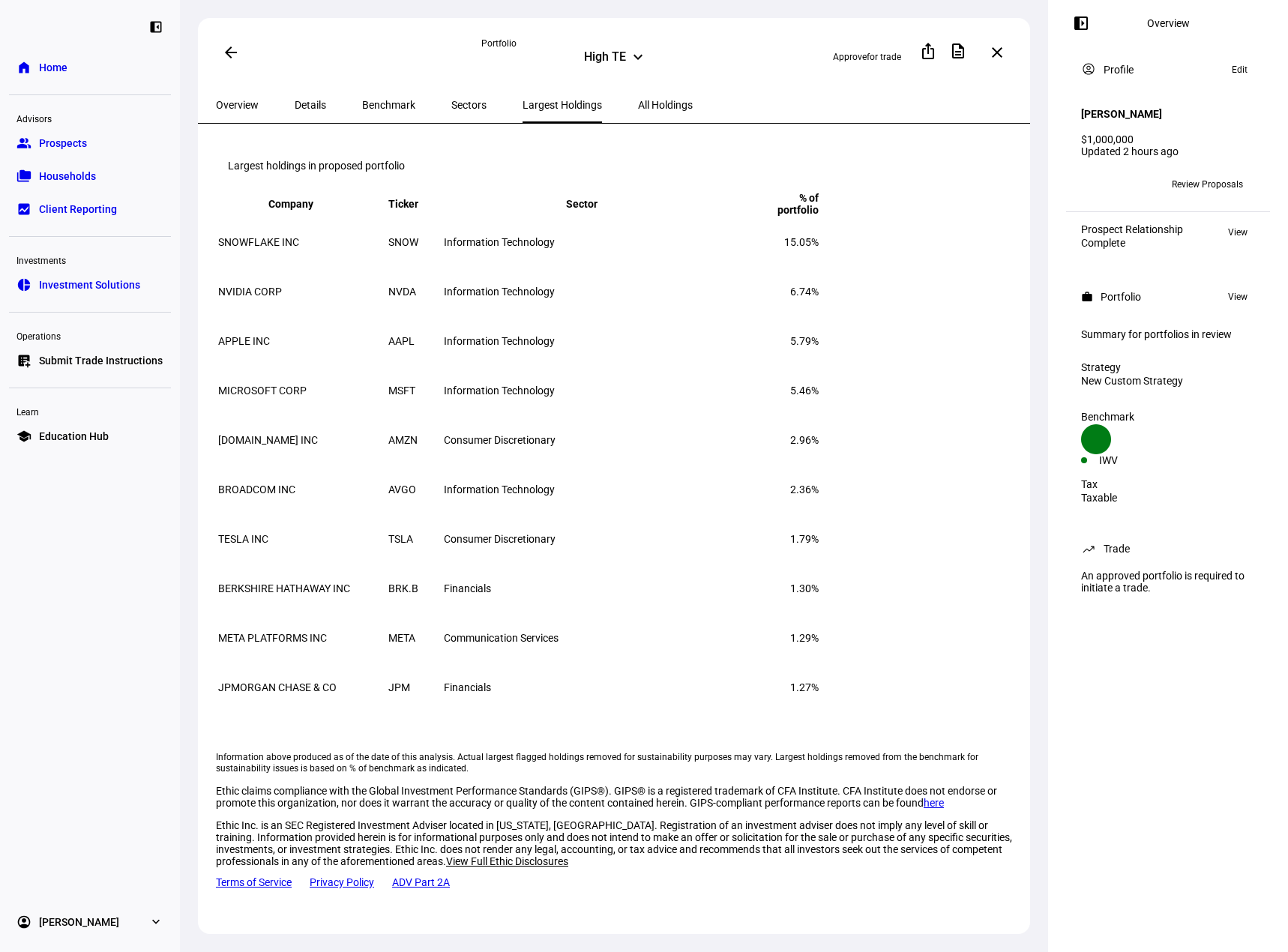
click at [638, 104] on span "All Holdings" at bounding box center [665, 105] width 55 height 10
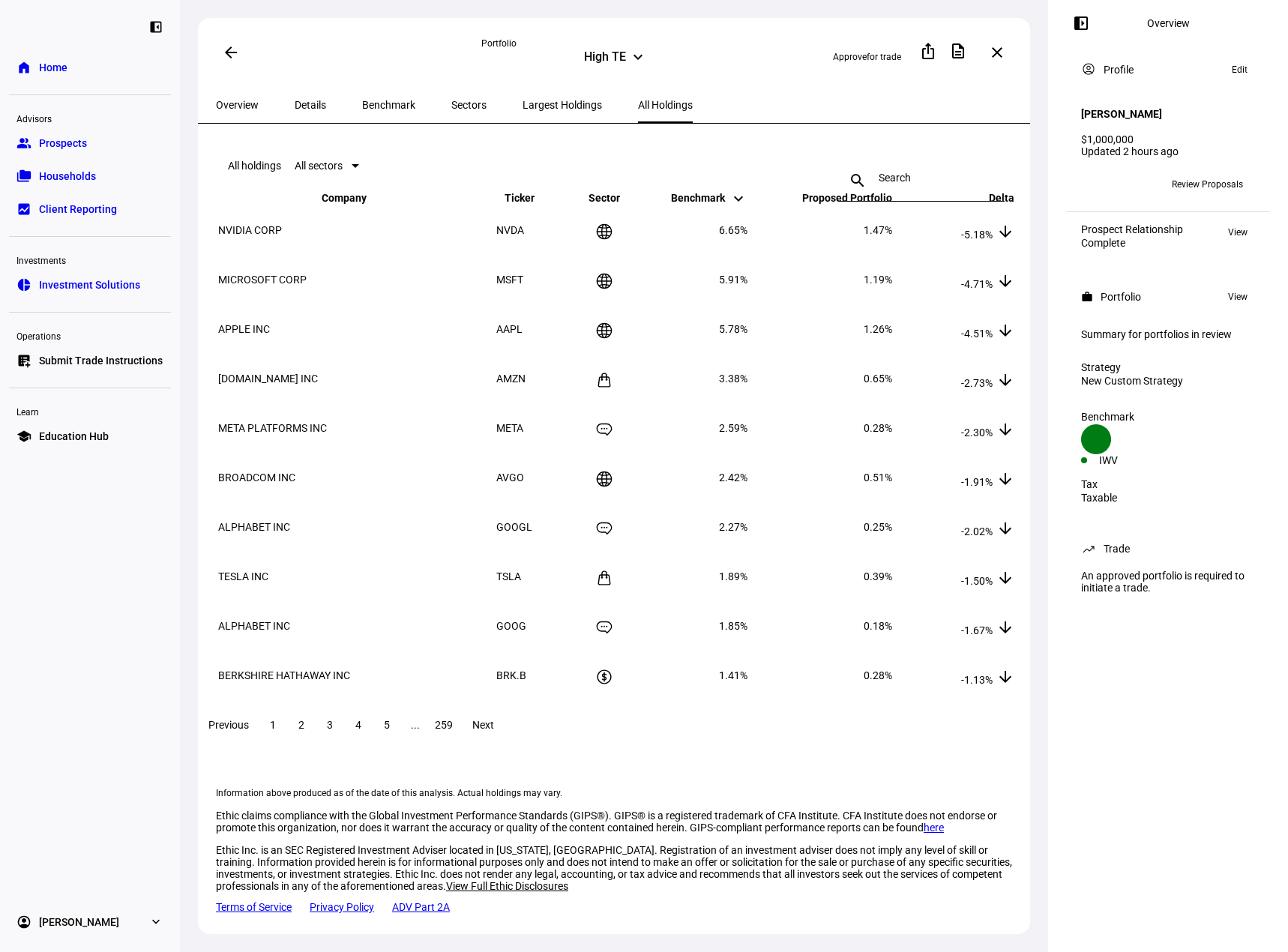
click at [531, 108] on span "Largest Holdings" at bounding box center [562, 105] width 79 height 10
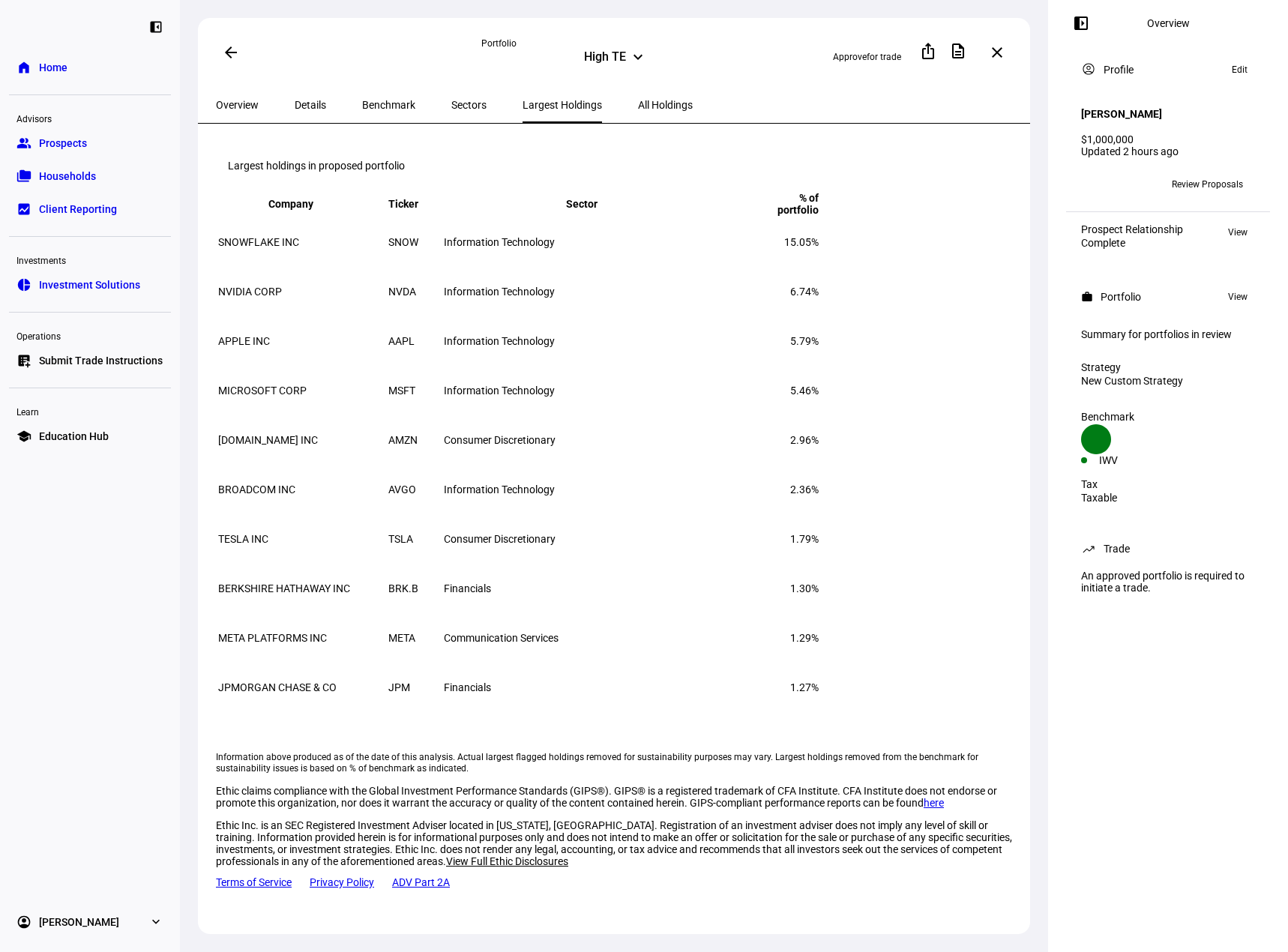
click at [220, 49] on span at bounding box center [231, 52] width 36 height 36
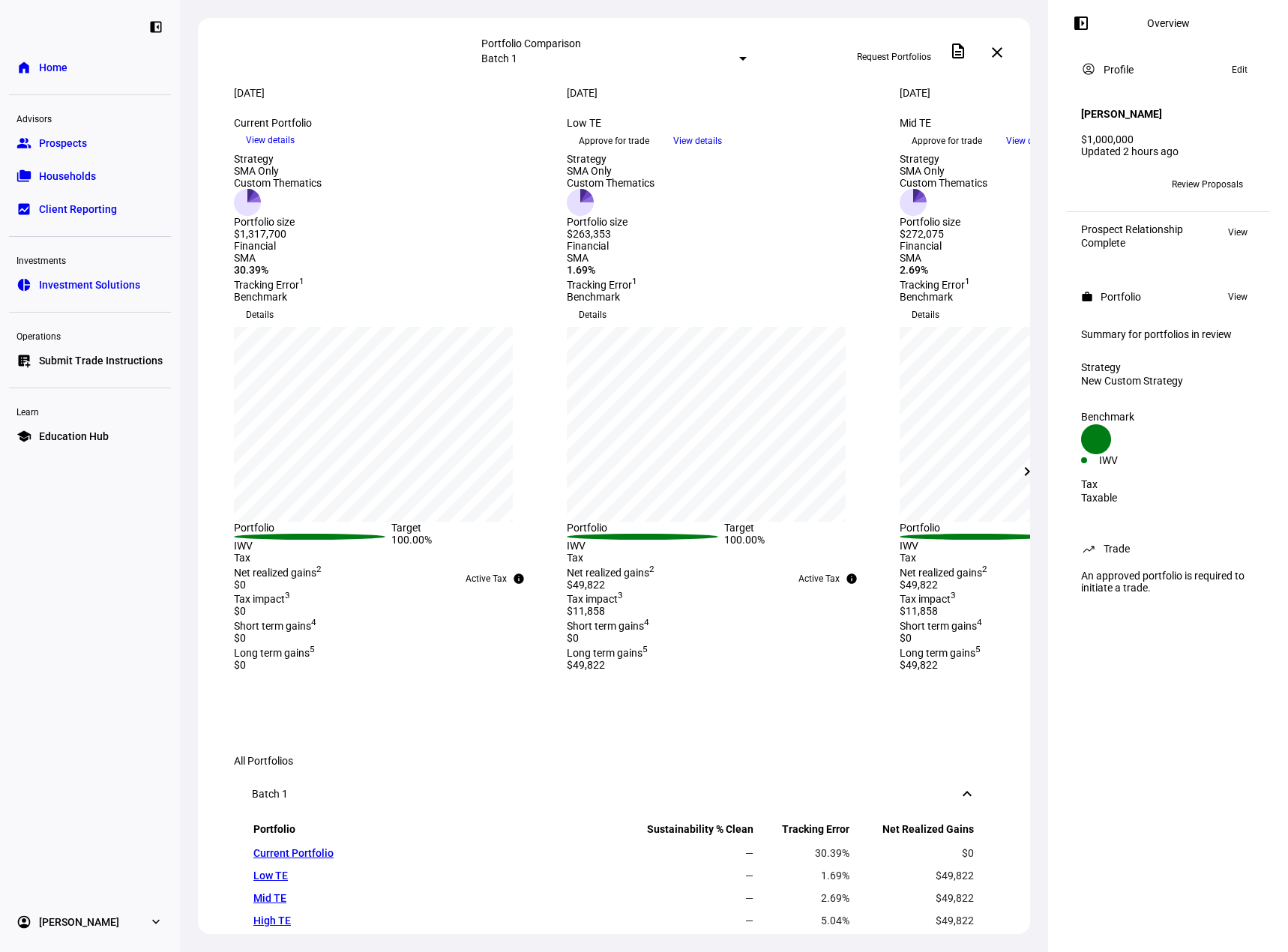
click at [1202, 177] on span "Review Proposals" at bounding box center [1207, 184] width 71 height 24
click at [1236, 68] on span "Edit" at bounding box center [1239, 69] width 16 height 18
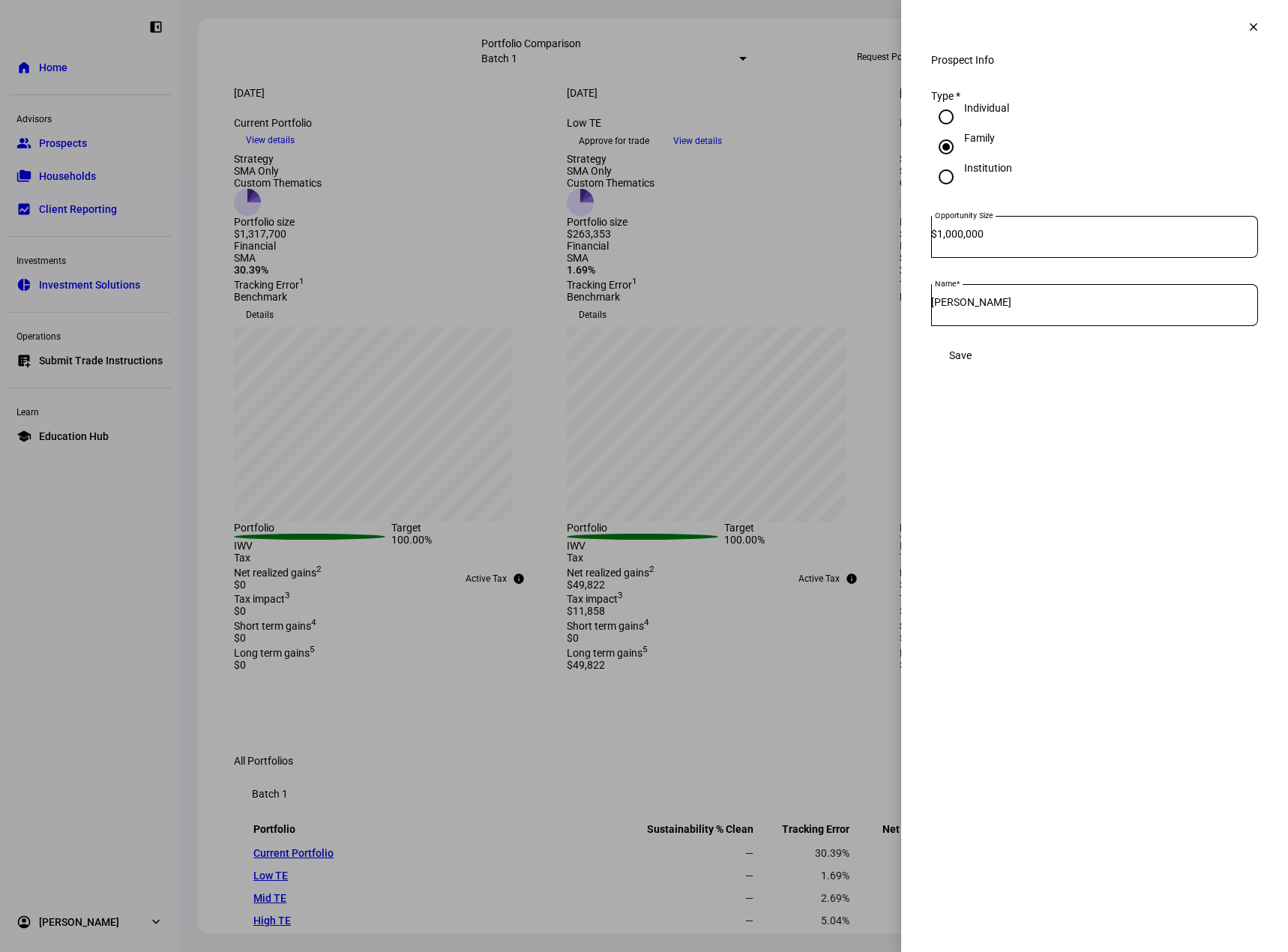
click at [1251, 32] on mat-icon "clear" at bounding box center [1253, 27] width 14 height 14
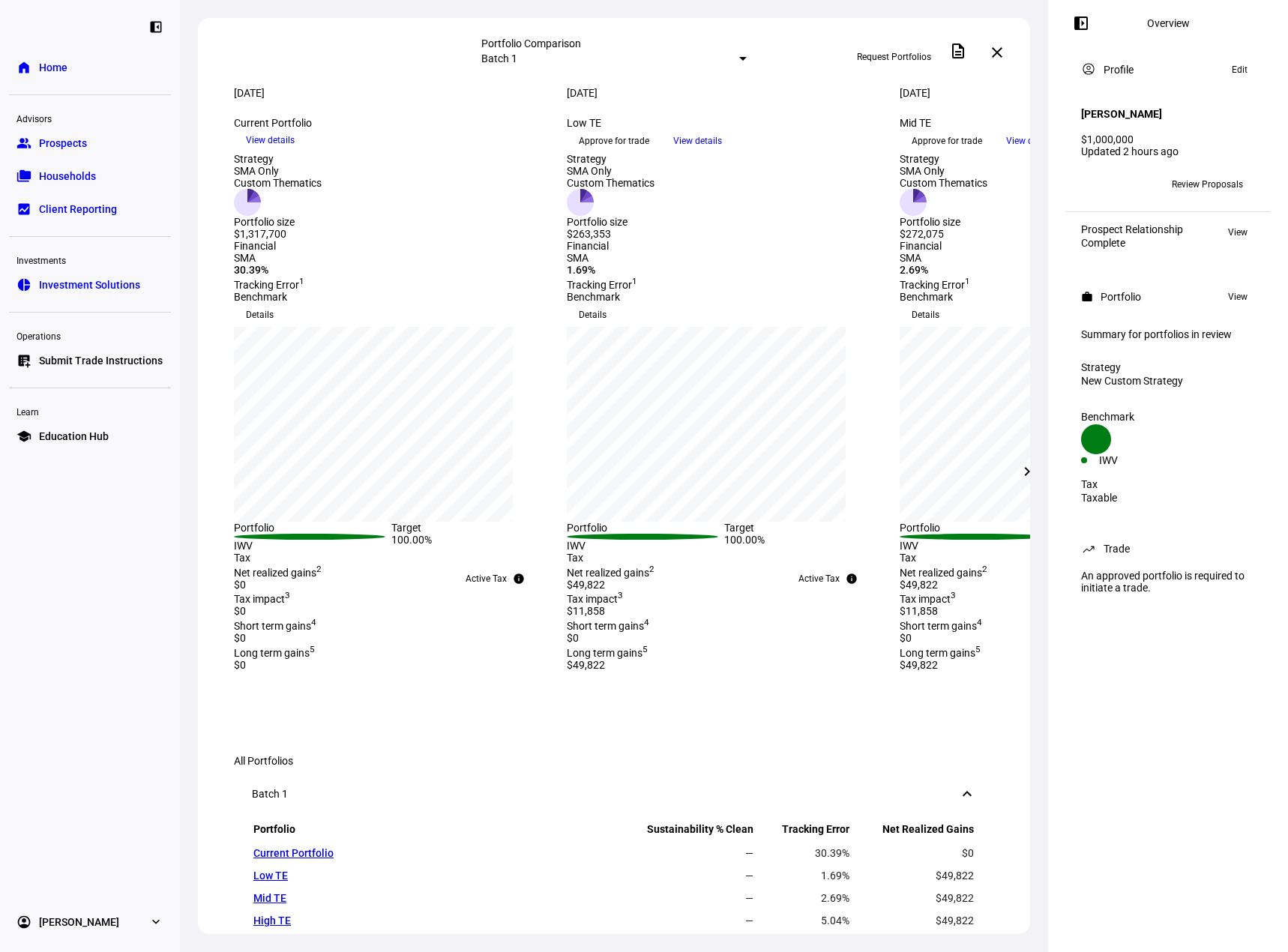
click at [1236, 223] on span "View" at bounding box center [1237, 231] width 19 height 18
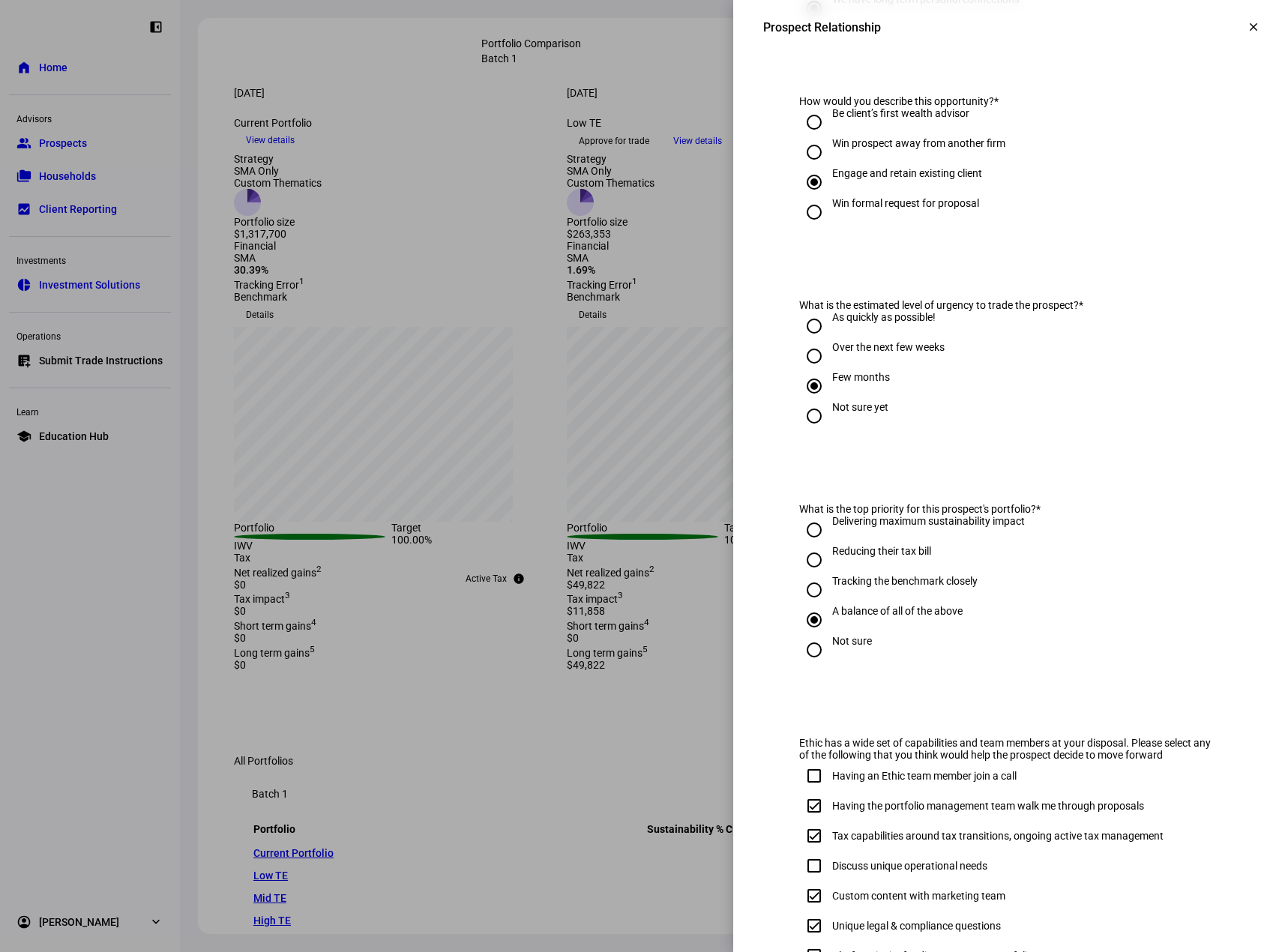
scroll to position [490, 0]
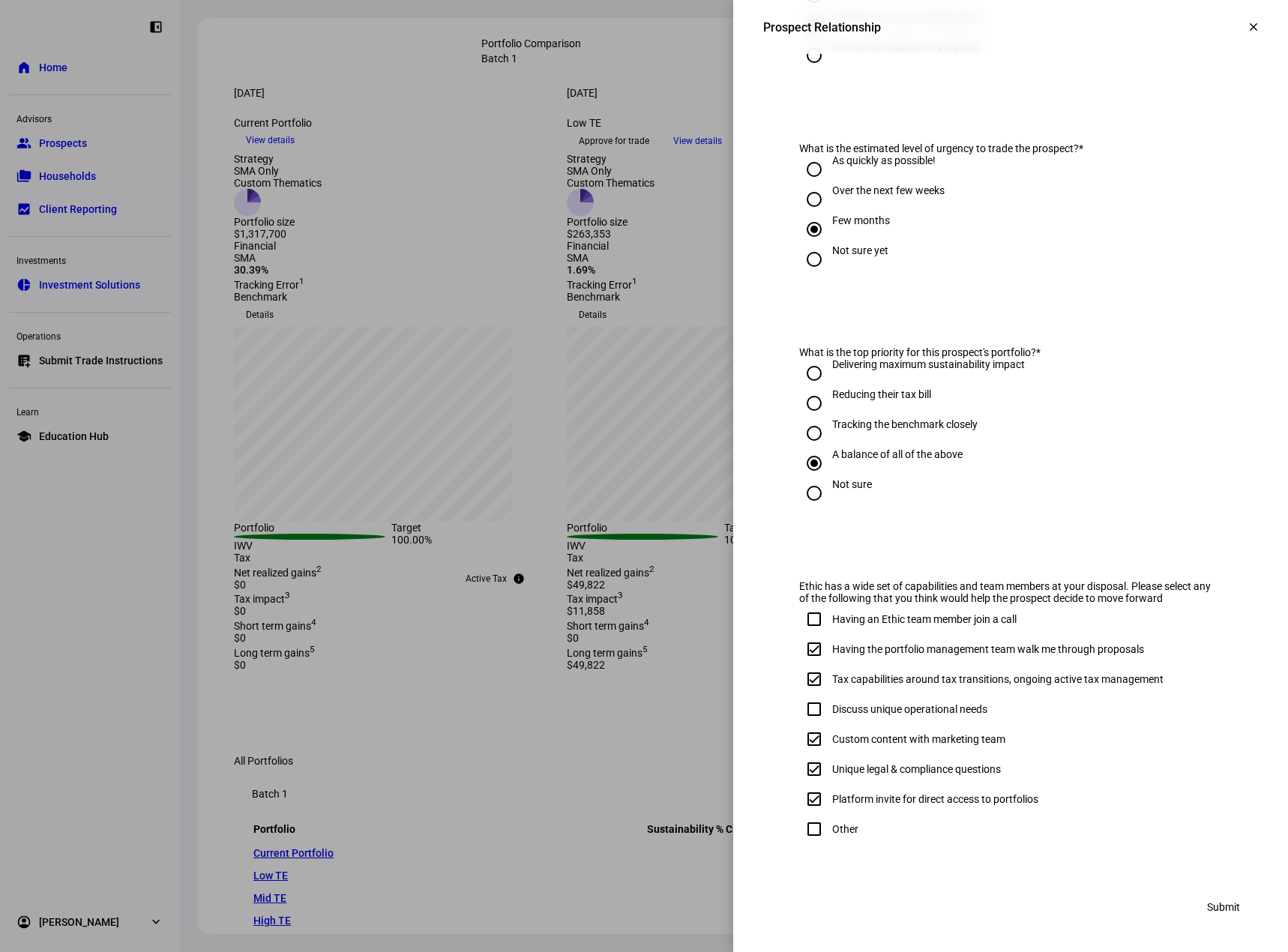
click at [613, 677] on div at bounding box center [644, 476] width 1288 height 952
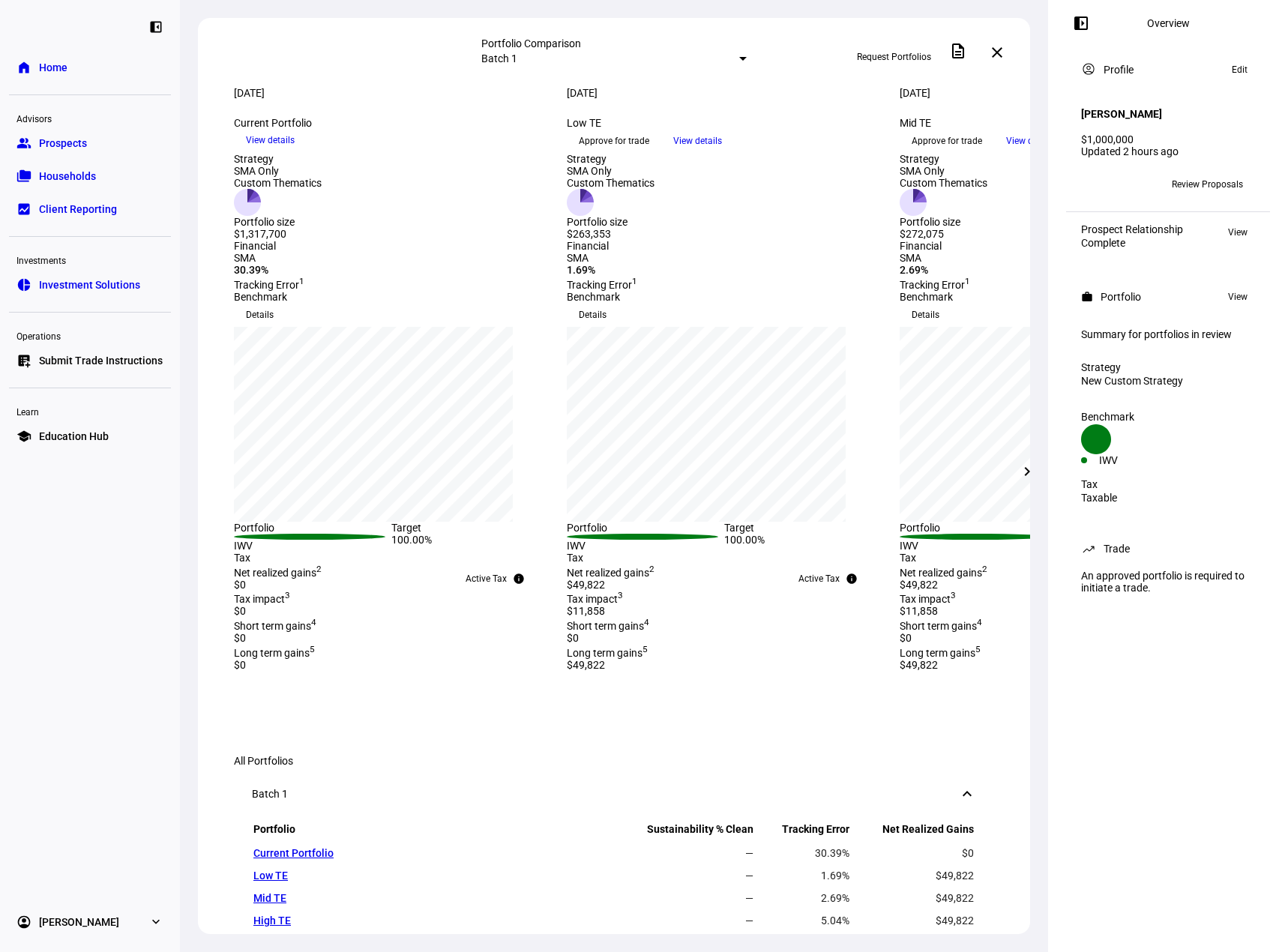
click at [1241, 288] on span "View" at bounding box center [1237, 296] width 19 height 18
click at [1231, 297] on span "View" at bounding box center [1237, 296] width 19 height 18
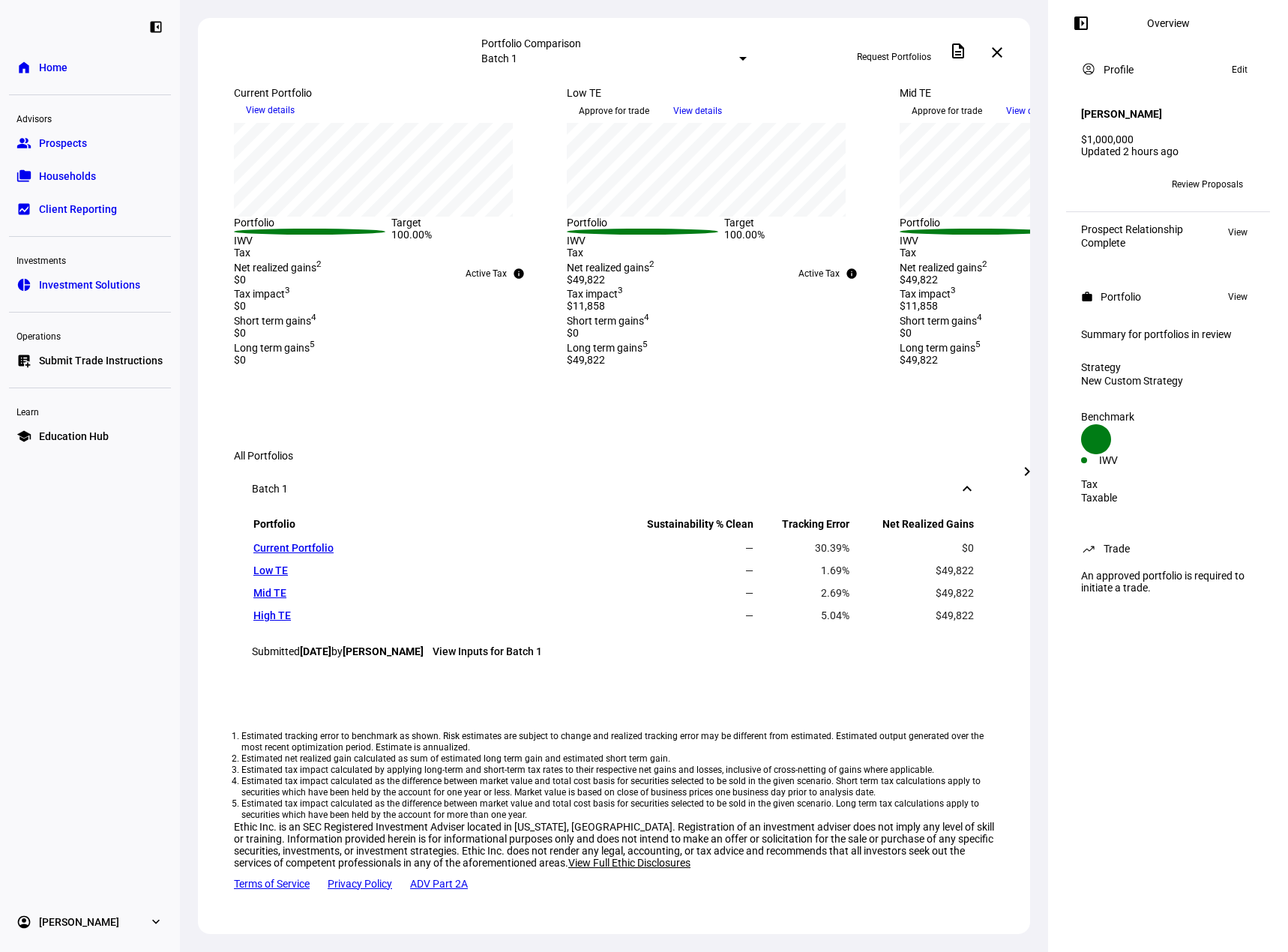
scroll to position [675, 0]
click at [516, 657] on link "View Inputs for Batch 1" at bounding box center [487, 651] width 110 height 12
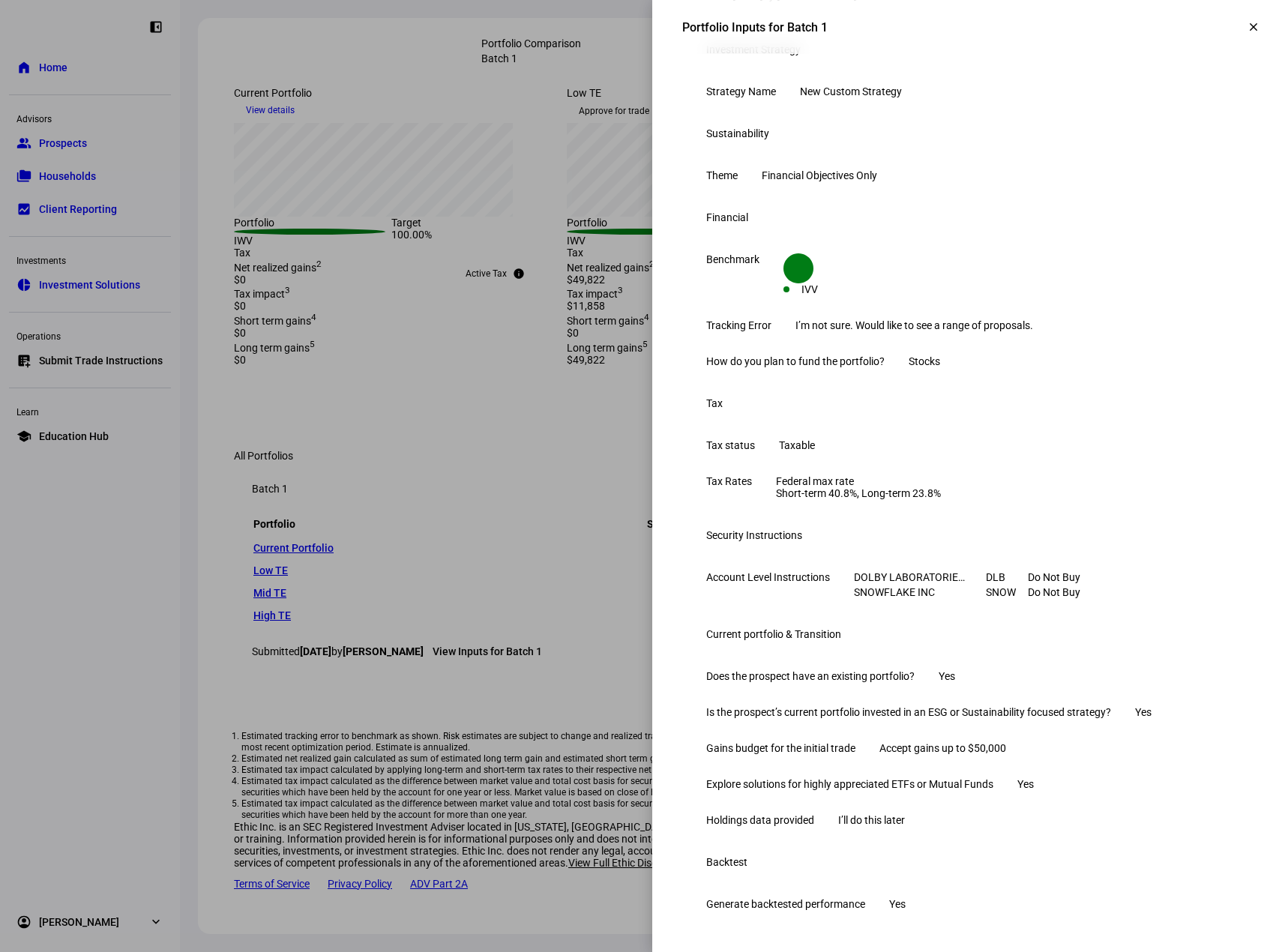
scroll to position [358, 0]
click at [1247, 27] on mat-icon "clear" at bounding box center [1253, 27] width 14 height 14
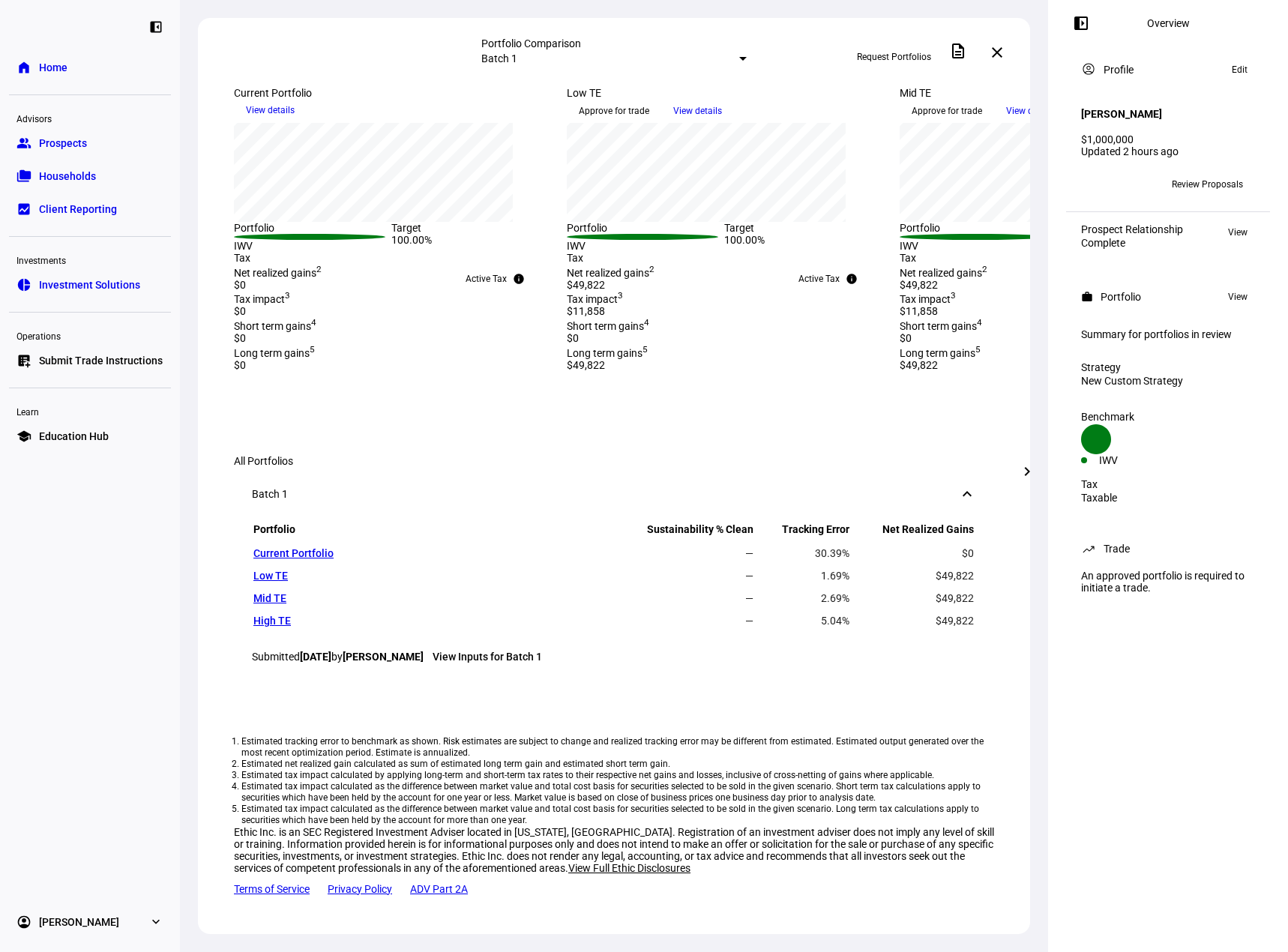
scroll to position [0, 0]
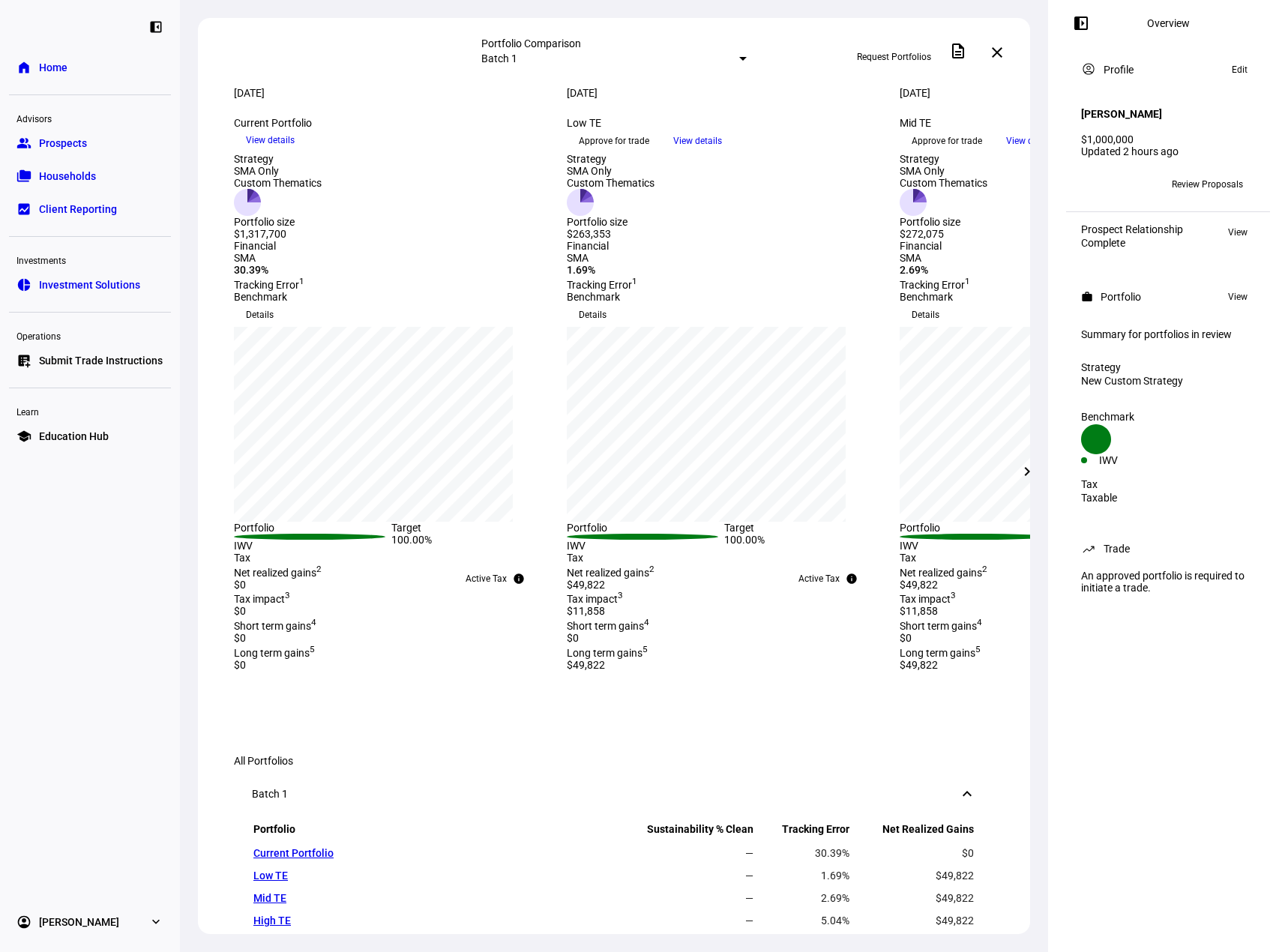
click at [92, 210] on span "Client Reporting" at bounding box center [78, 209] width 78 height 15
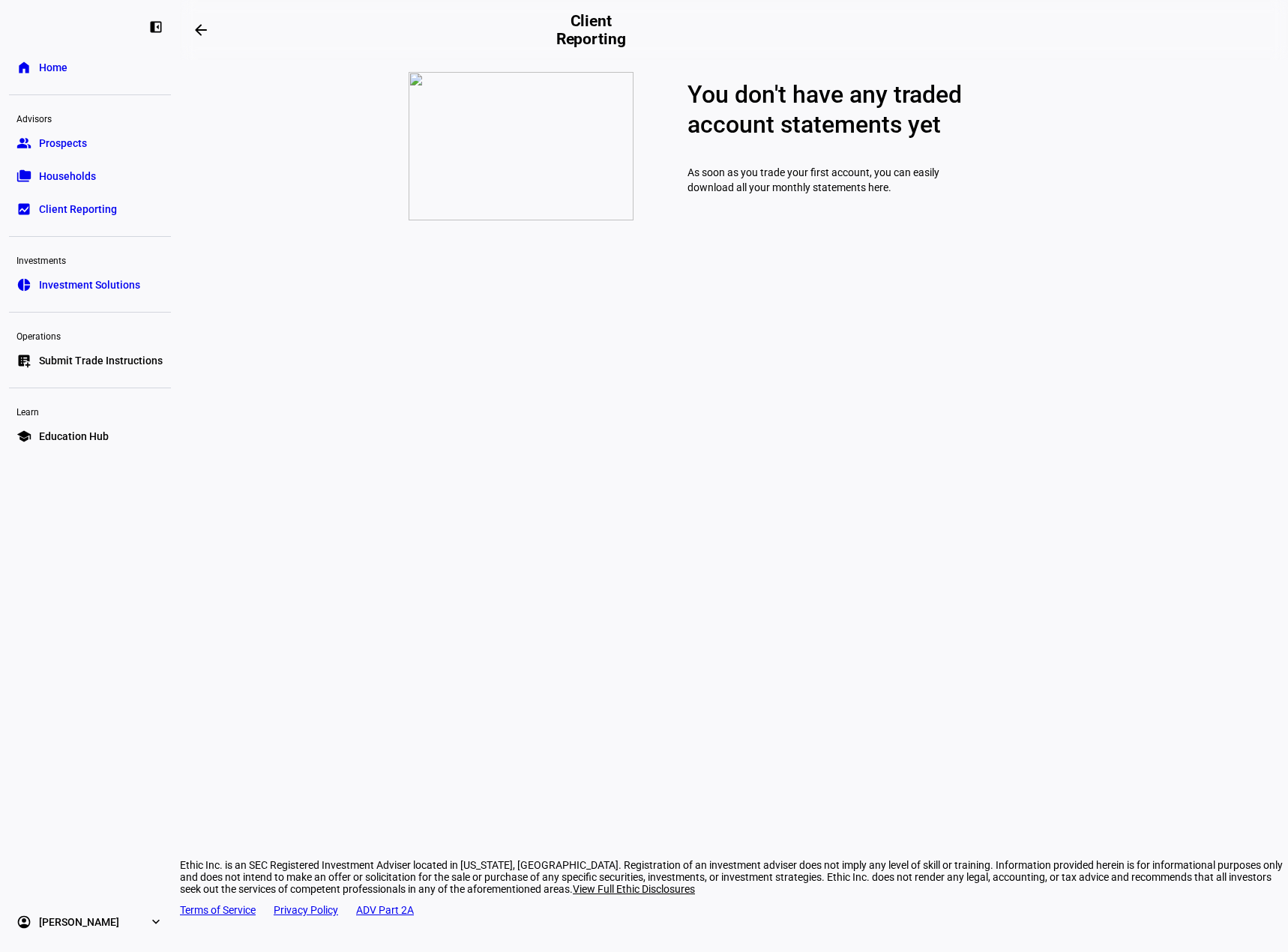
click at [85, 172] on span "Households" at bounding box center [67, 177] width 57 height 15
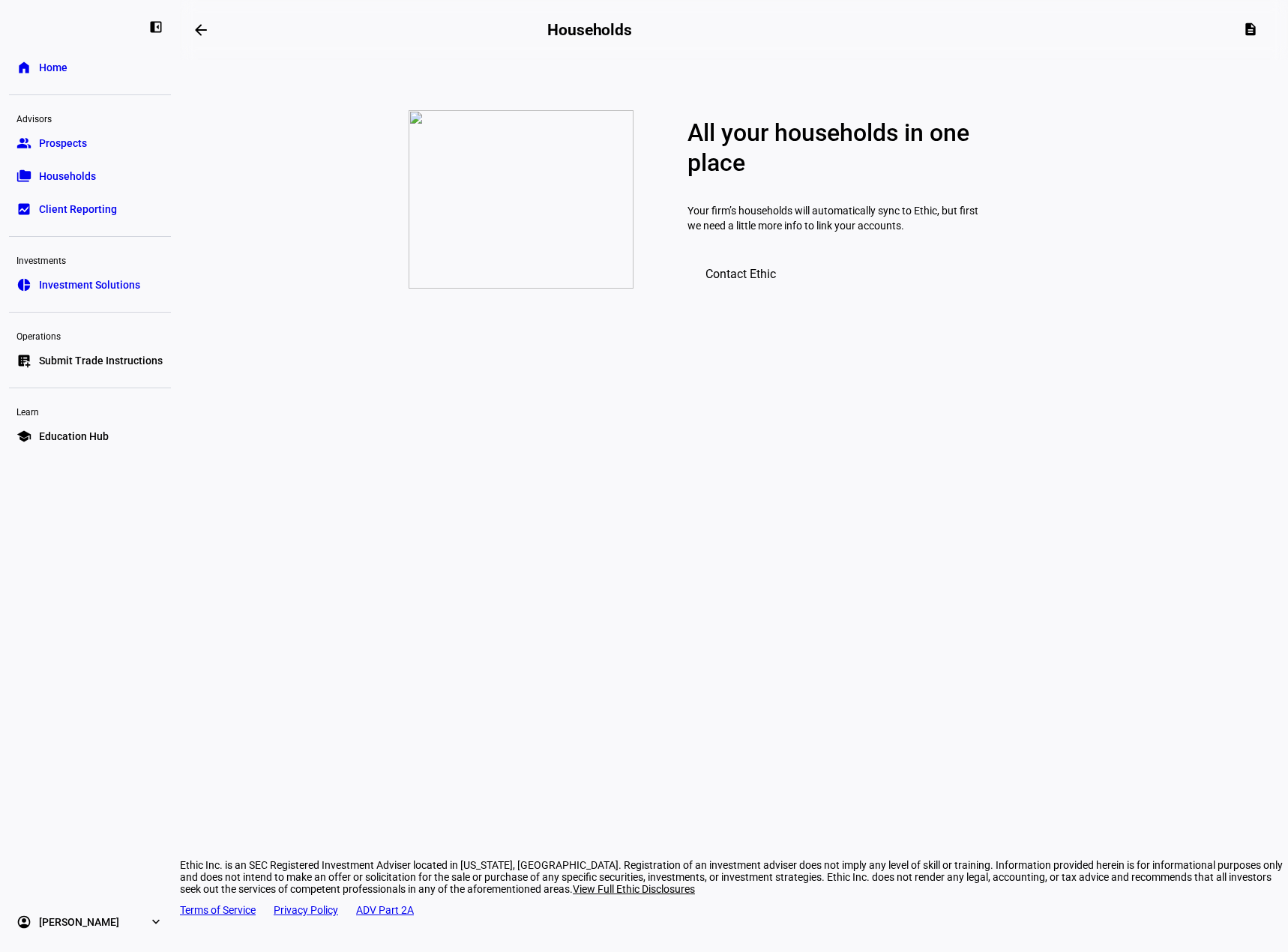
click at [79, 136] on span "Prospects" at bounding box center [62, 144] width 48 height 15
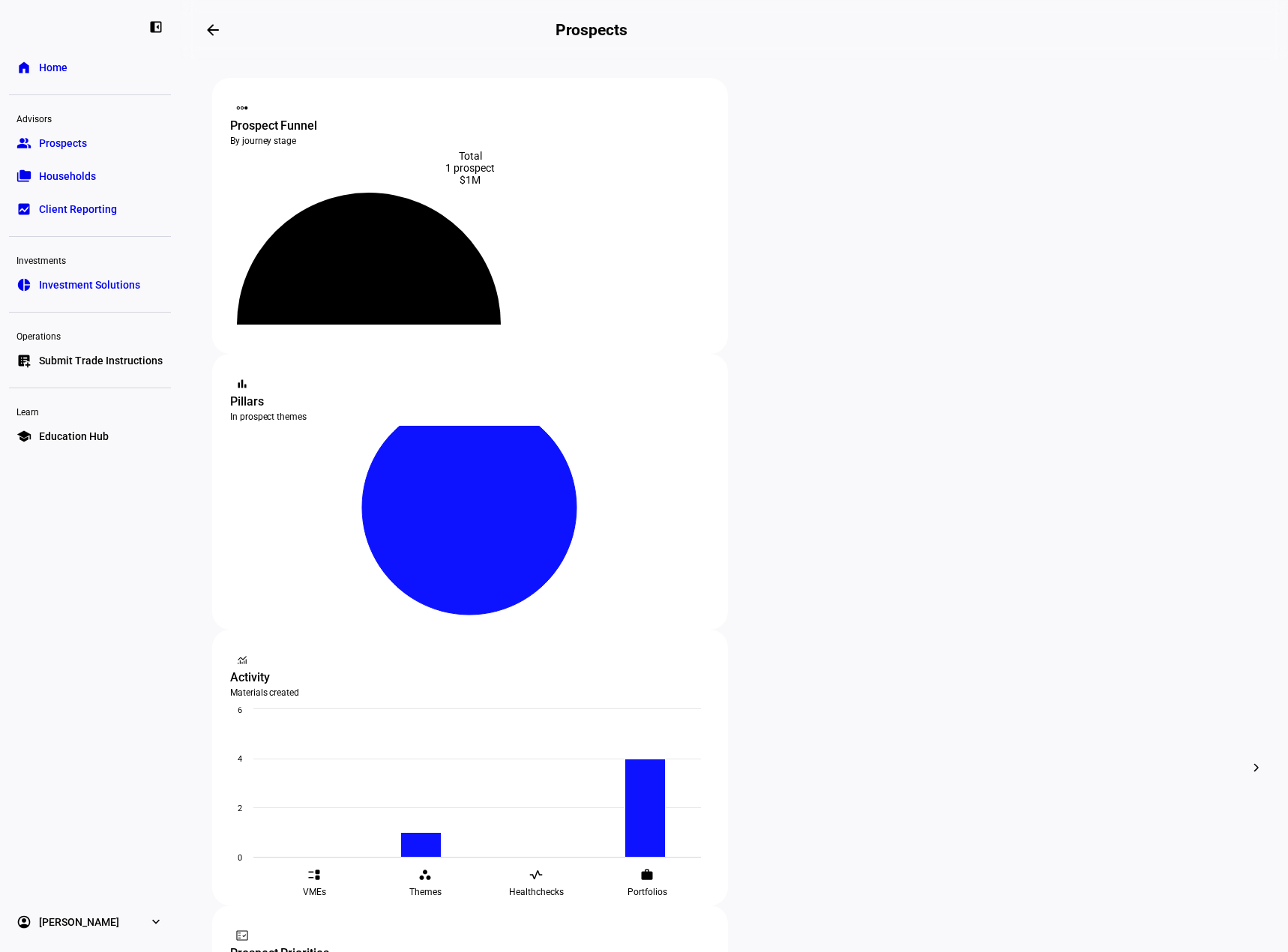
scroll to position [199, 0]
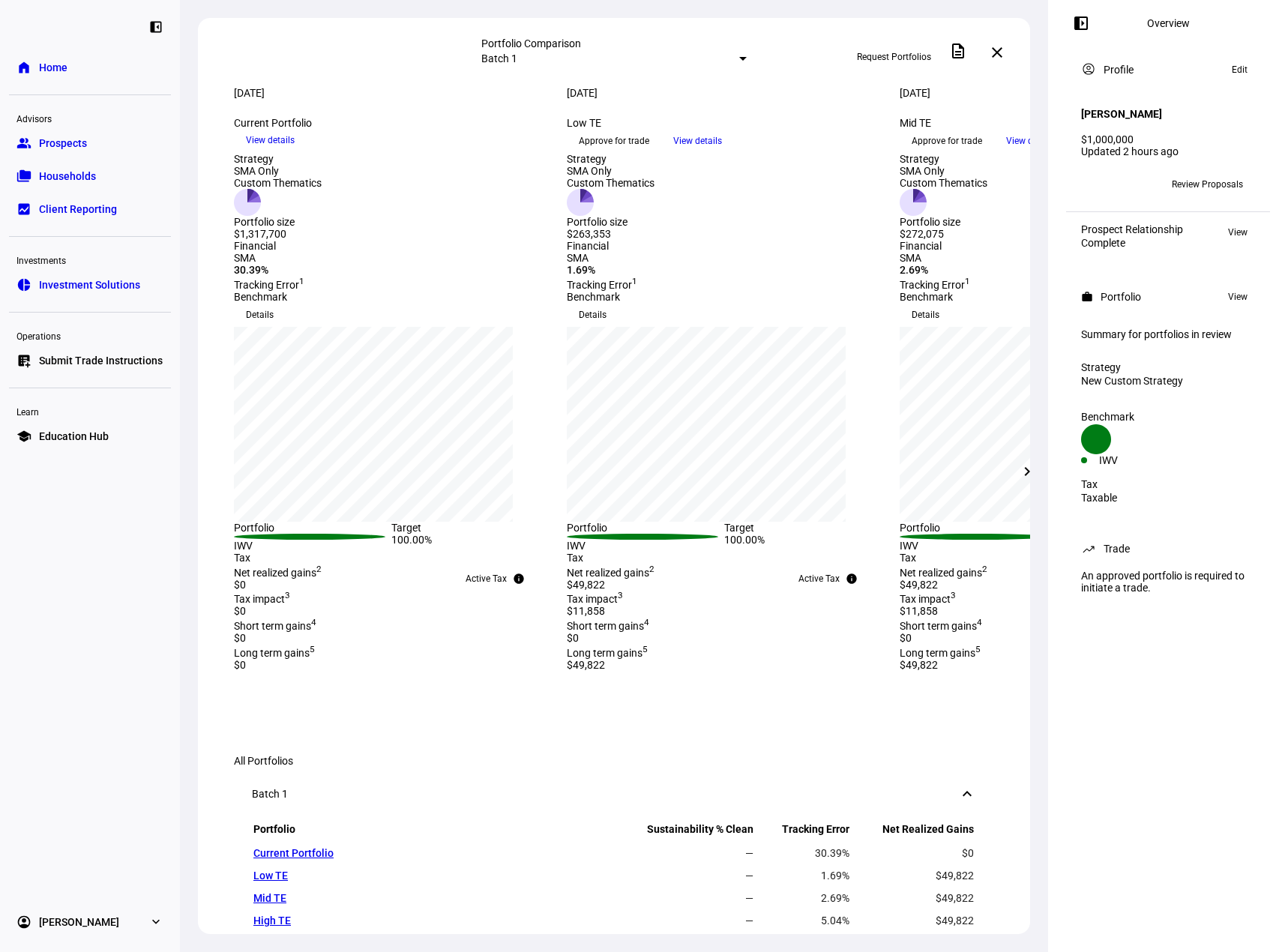
click at [632, 46] on div "Portfolio Comparison" at bounding box center [614, 43] width 265 height 12
click at [739, 60] on div at bounding box center [742, 58] width 8 height 3
click at [639, 127] on div "Custom compare across batches" at bounding box center [728, 125] width 263 height 24
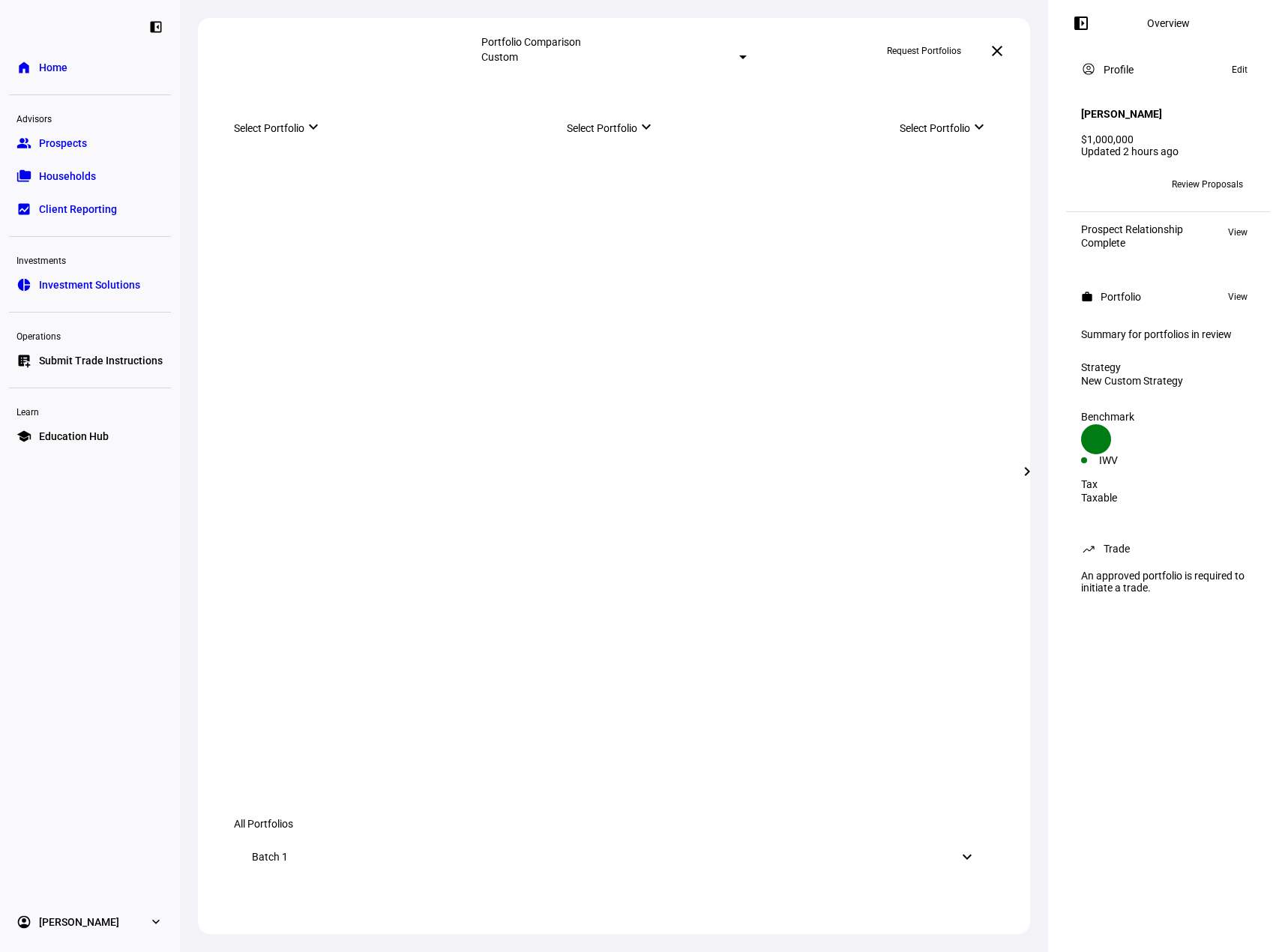
click at [518, 55] on mat-select-trigger "Custom" at bounding box center [499, 57] width 36 height 12
click at [628, 87] on div "Batch 1" at bounding box center [727, 83] width 263 height 12
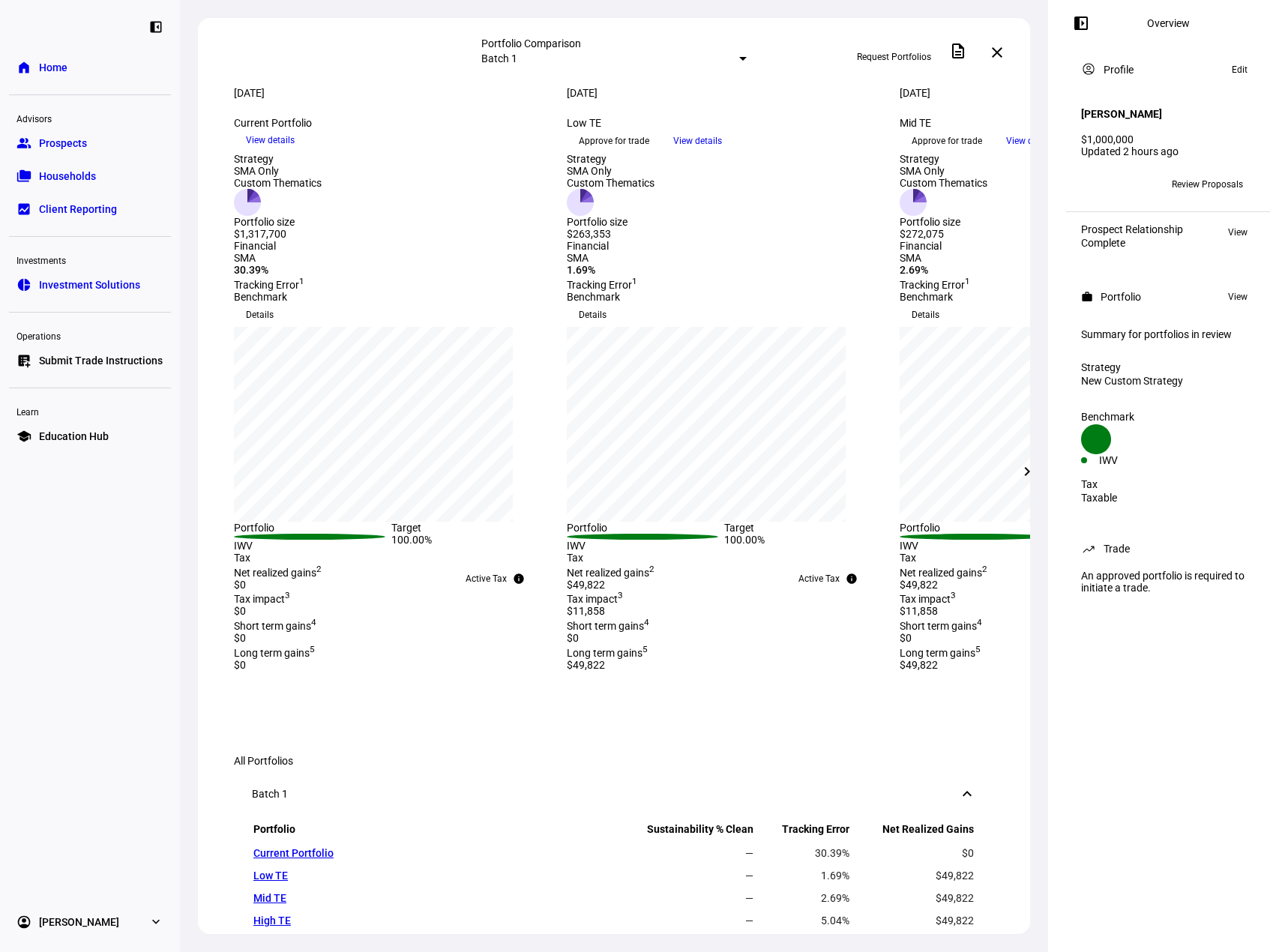
click at [722, 152] on span "View details" at bounding box center [698, 141] width 49 height 23
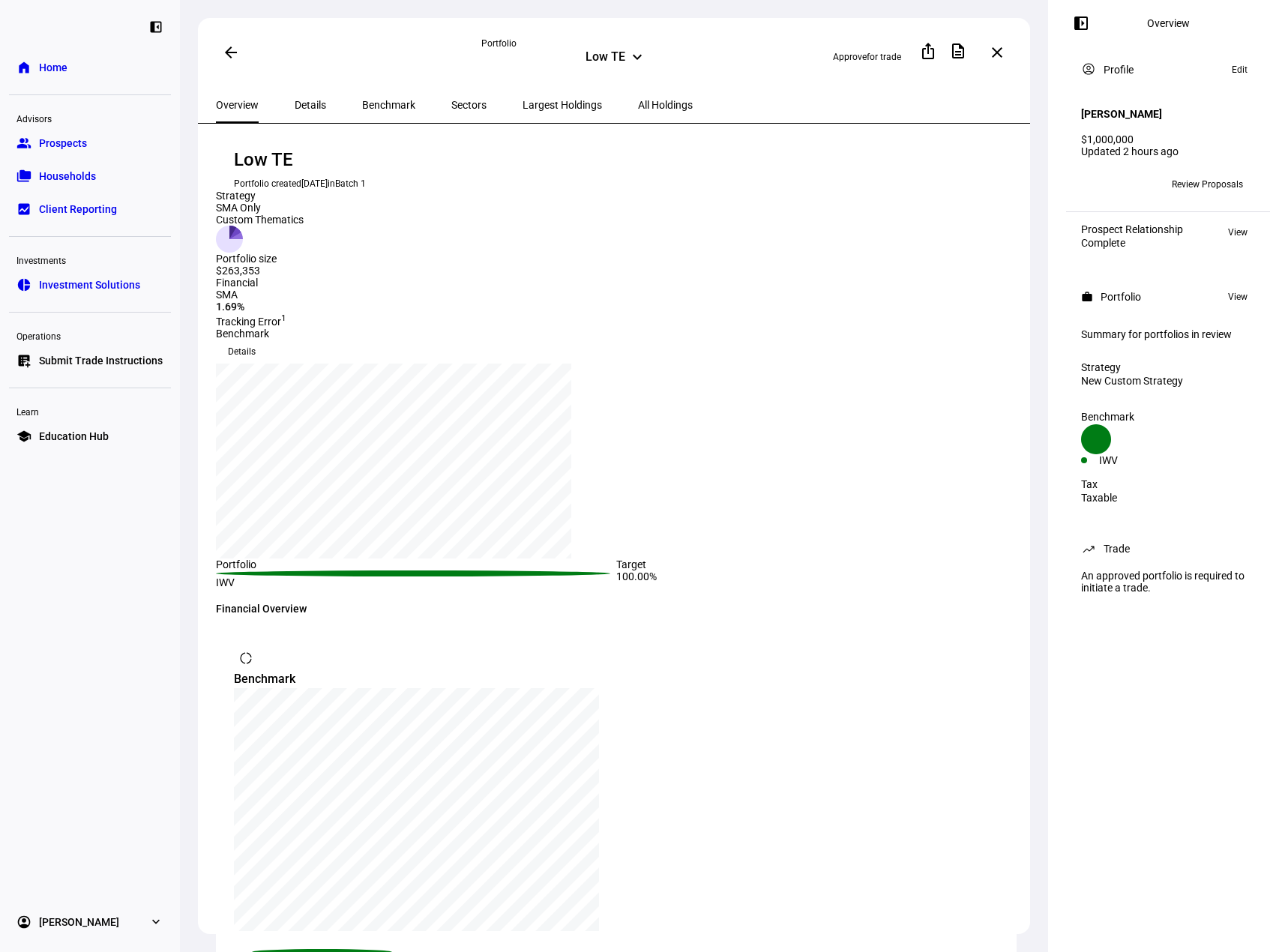
click at [638, 103] on span "All Holdings" at bounding box center [665, 105] width 55 height 10
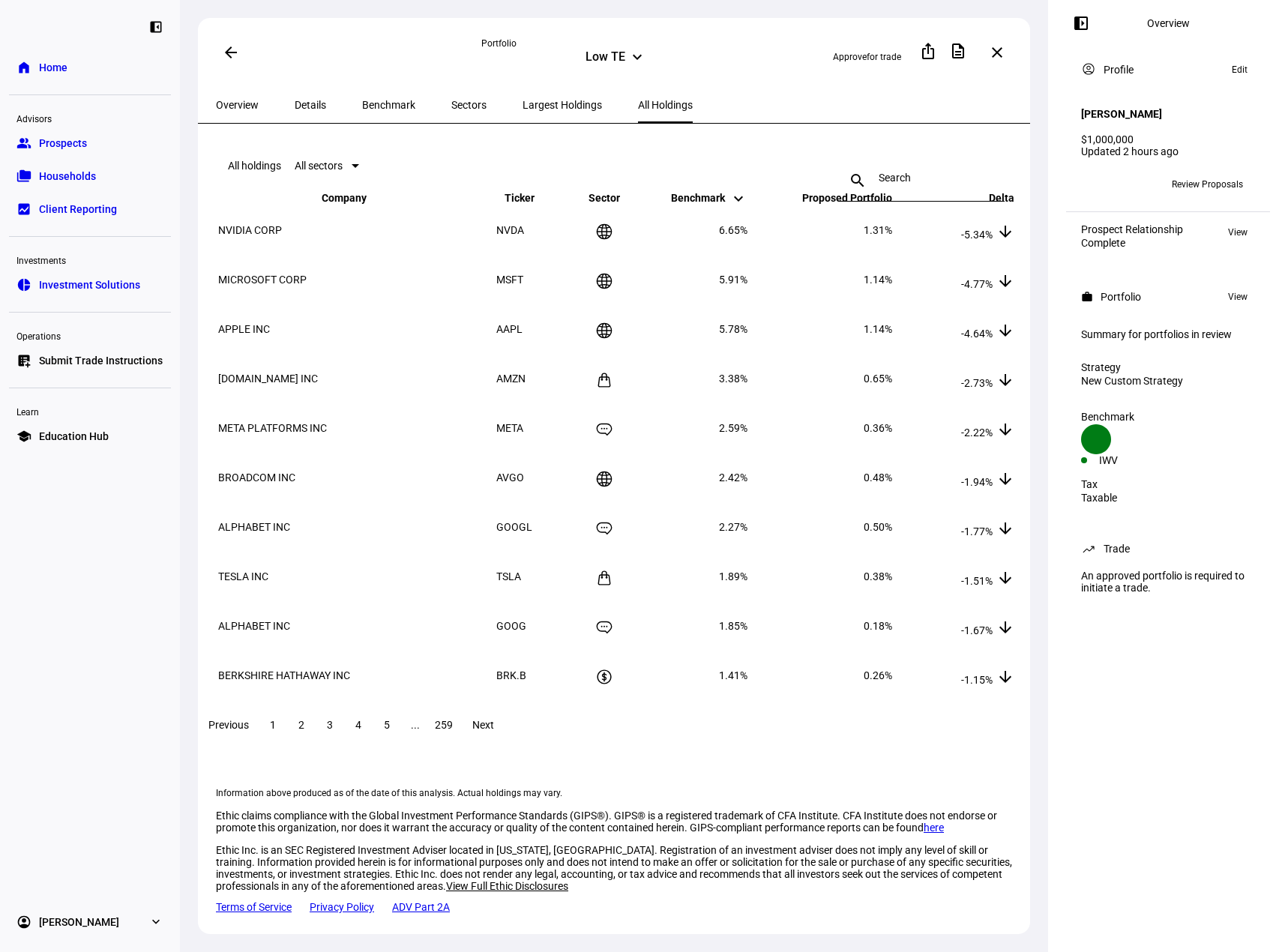
click at [523, 95] on span "Largest Holdings" at bounding box center [562, 105] width 79 height 36
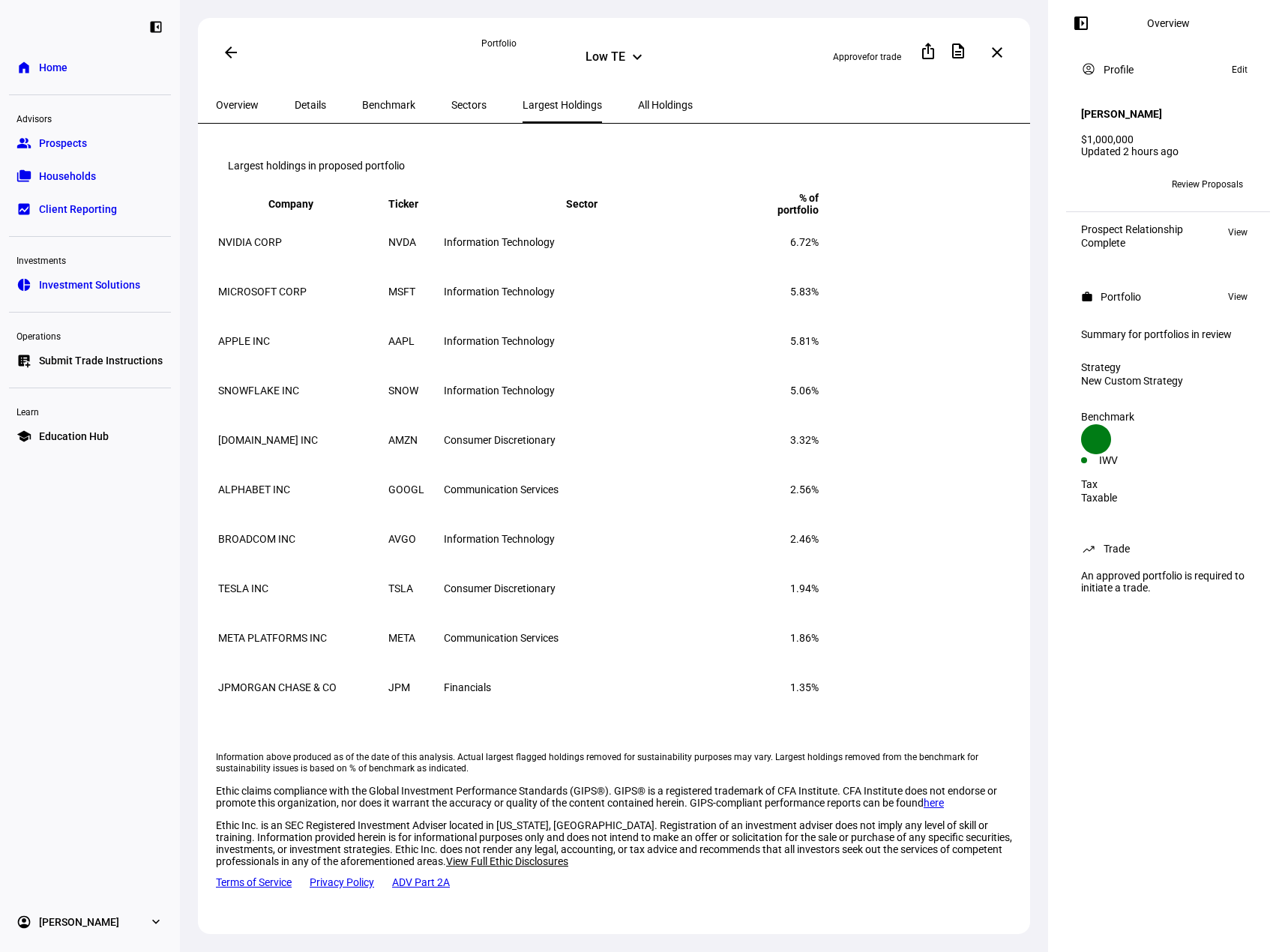
click at [451, 103] on span "Sectors" at bounding box center [469, 105] width 35 height 10
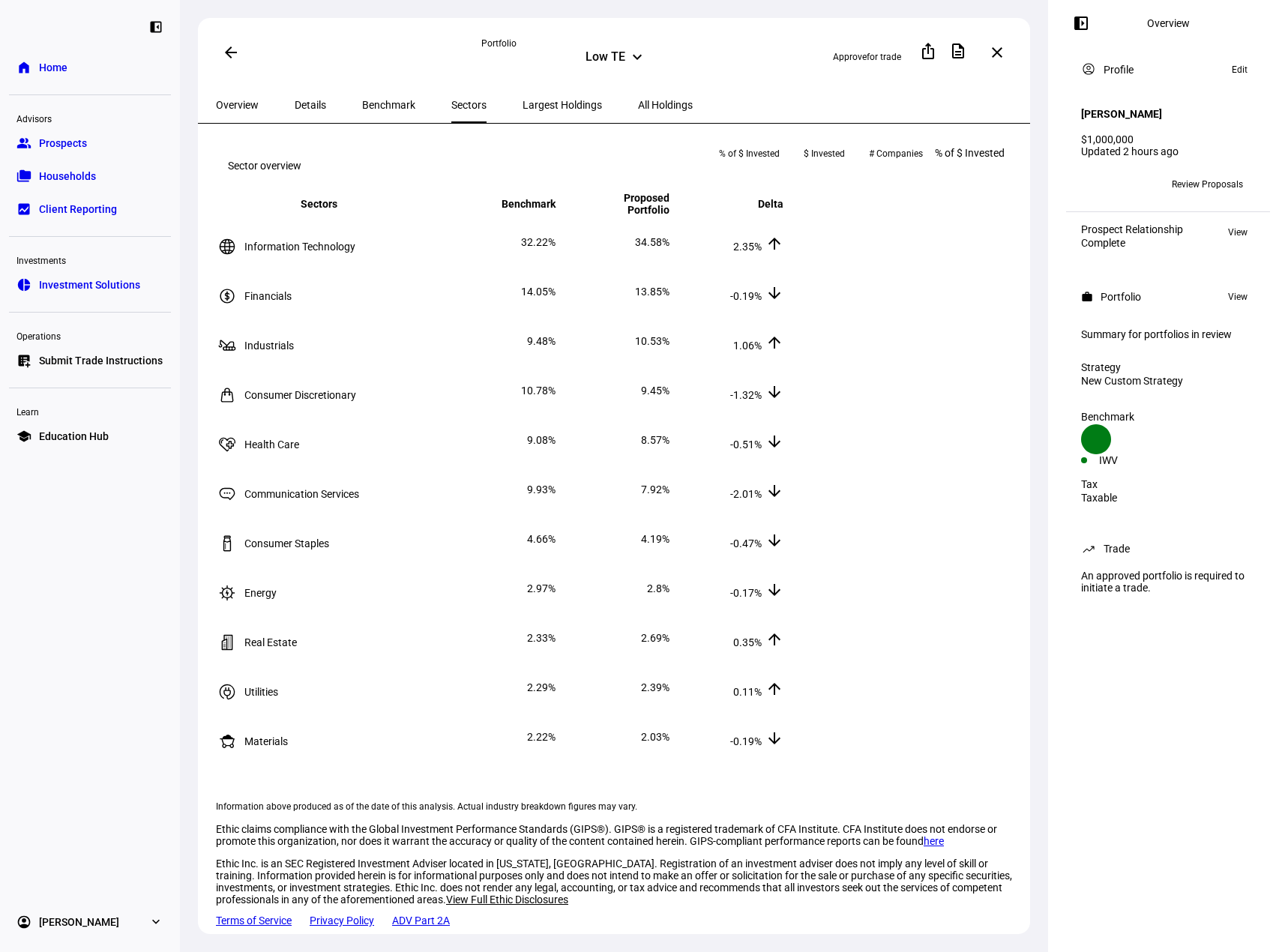
click at [388, 104] on span "Benchmark" at bounding box center [389, 105] width 53 height 10
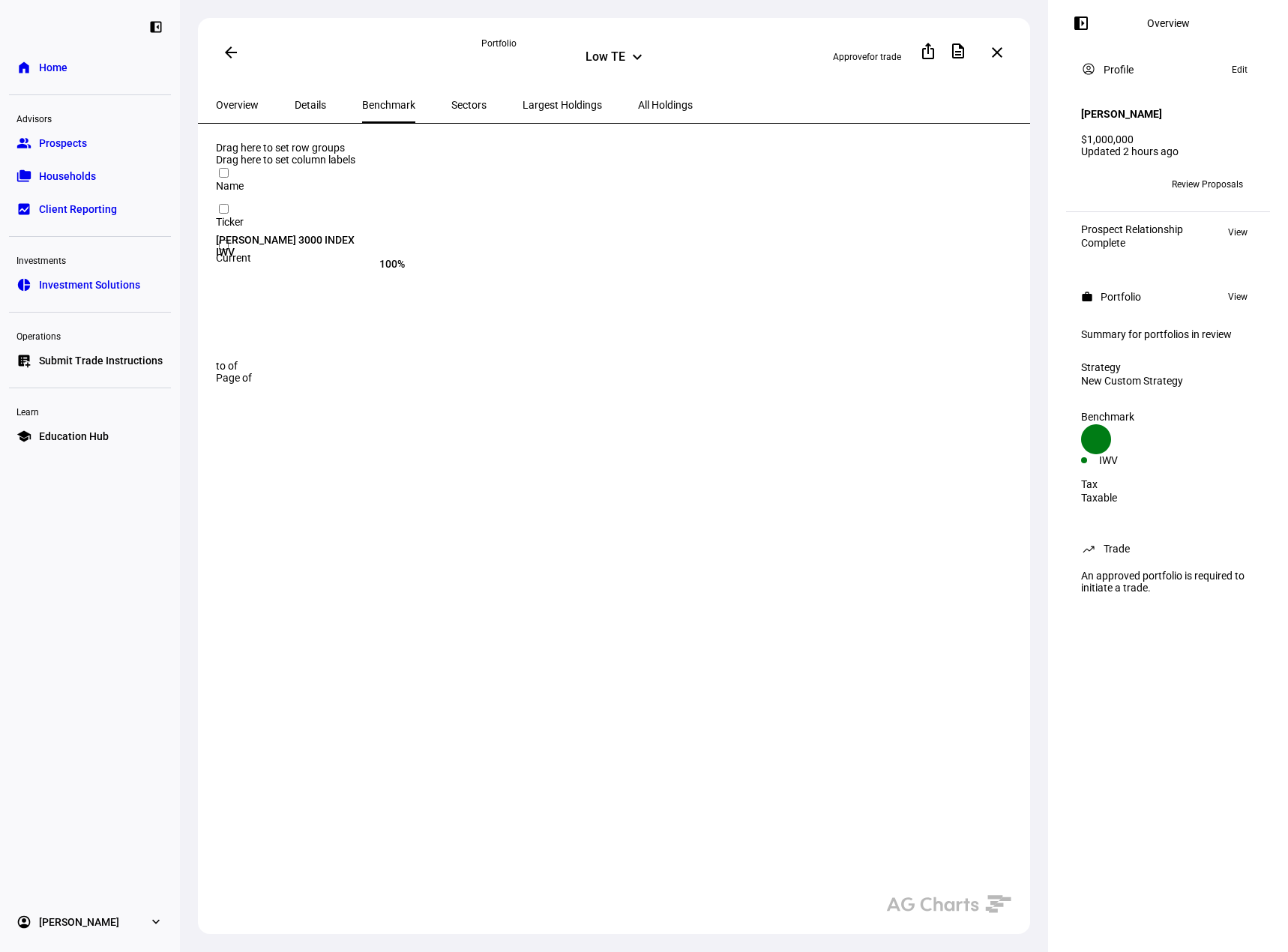
click at [299, 106] on span "Details" at bounding box center [310, 105] width 31 height 10
